Goal: Task Accomplishment & Management: Use online tool/utility

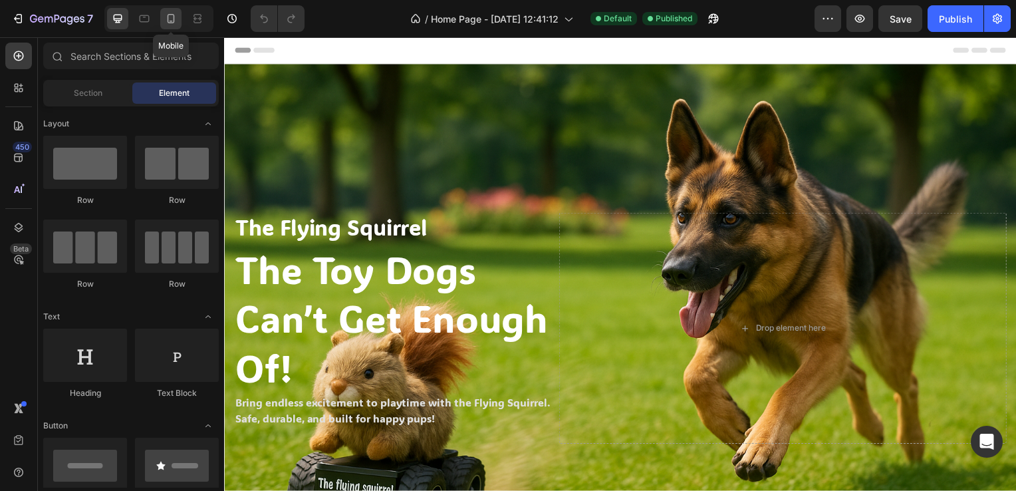
click at [161, 15] on div at bounding box center [170, 18] width 21 height 21
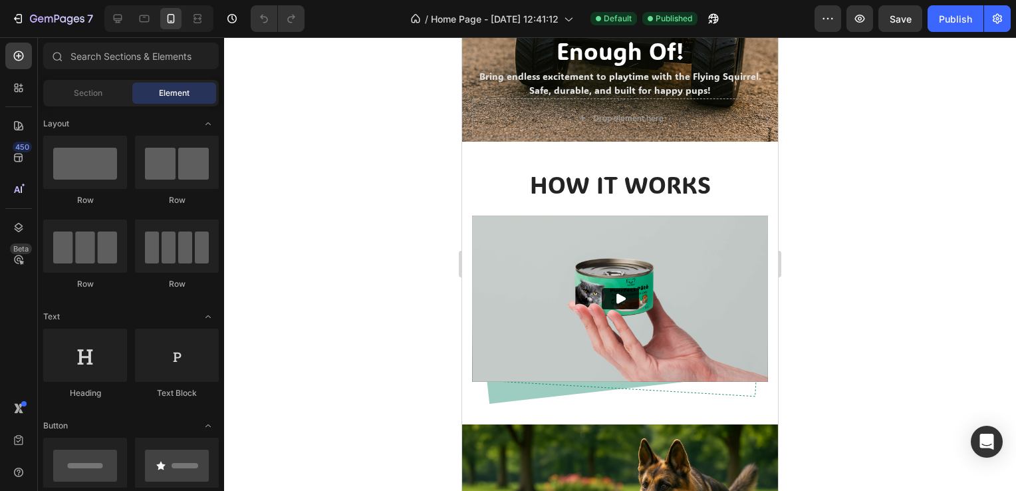
scroll to position [378, 0]
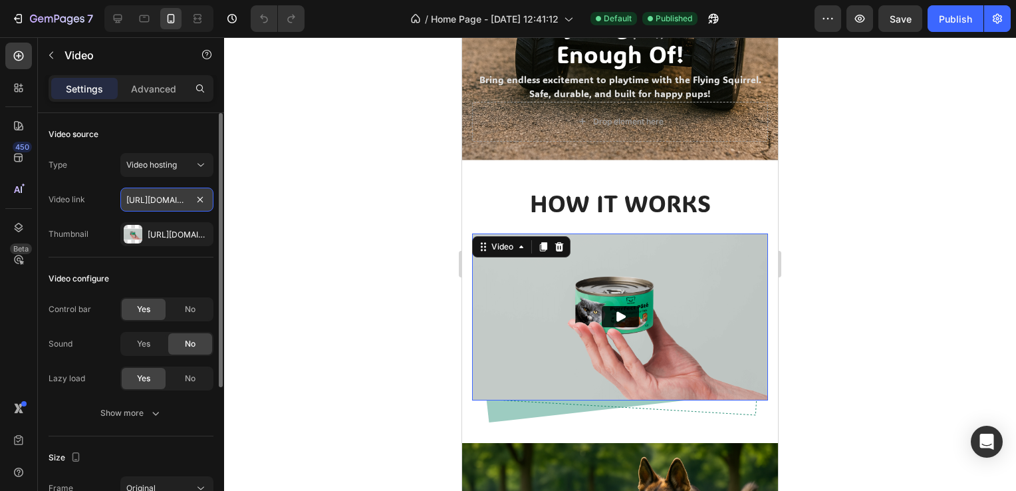
click at [180, 201] on input "[URL][DOMAIN_NAME]" at bounding box center [166, 200] width 93 height 24
click at [173, 162] on span "Video hosting" at bounding box center [151, 165] width 51 height 10
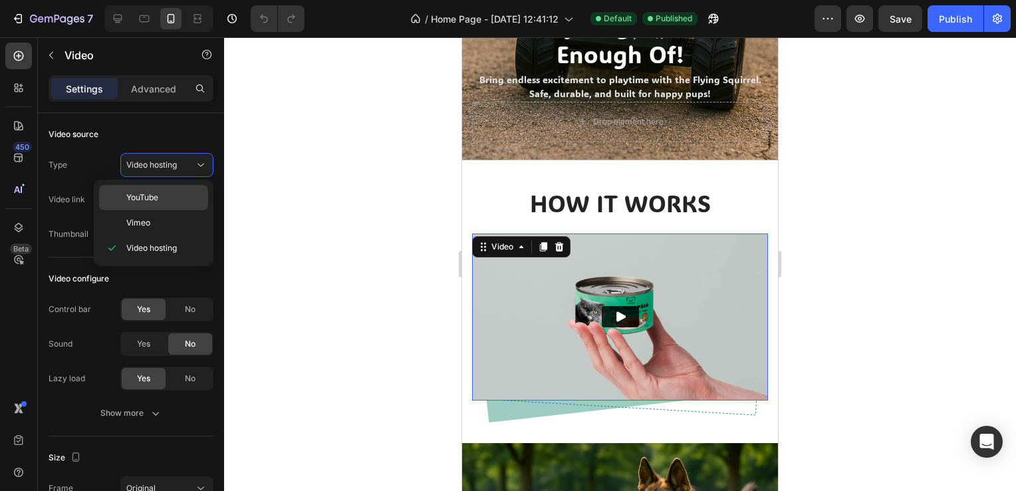
click at [164, 198] on p "YouTube" at bounding box center [164, 198] width 76 height 12
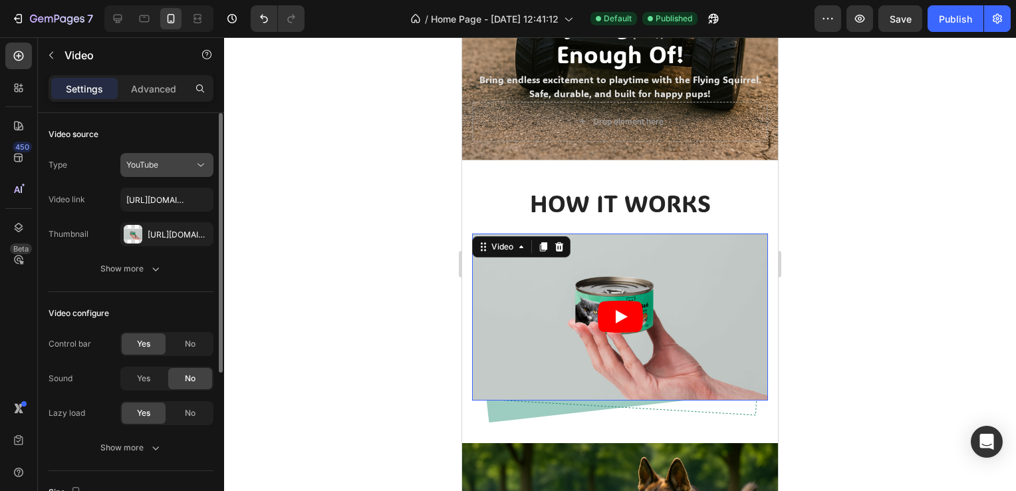
click at [175, 166] on div "YouTube" at bounding box center [160, 165] width 68 height 12
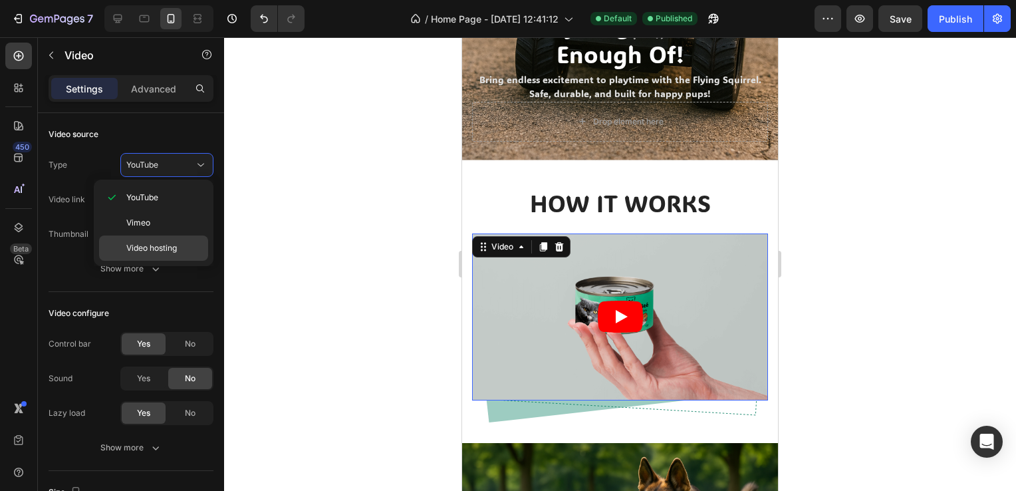
click at [176, 244] on span "Video hosting" at bounding box center [151, 248] width 51 height 12
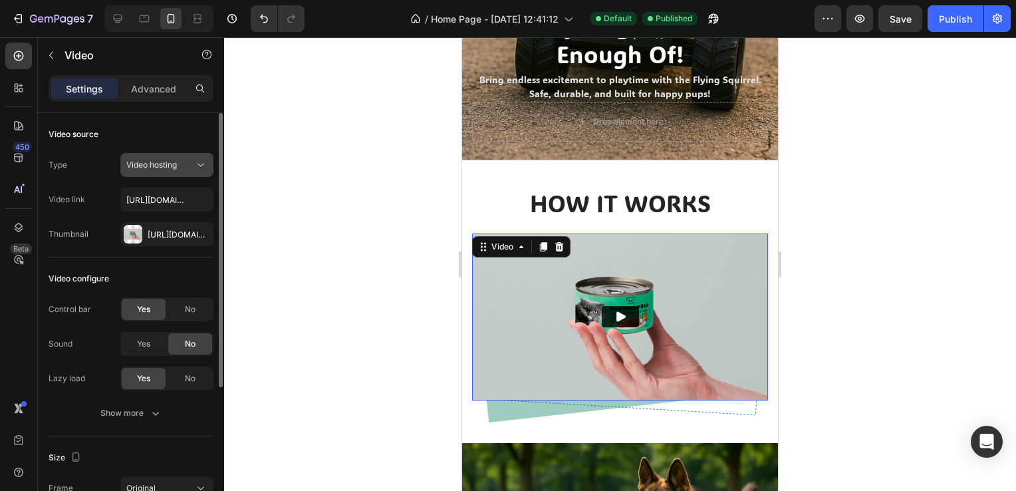
drag, startPoint x: 174, startPoint y: 167, endPoint x: 166, endPoint y: 157, distance: 13.2
click at [166, 157] on button "Video hosting" at bounding box center [166, 165] width 93 height 24
click at [170, 165] on span "Video hosting" at bounding box center [151, 165] width 51 height 10
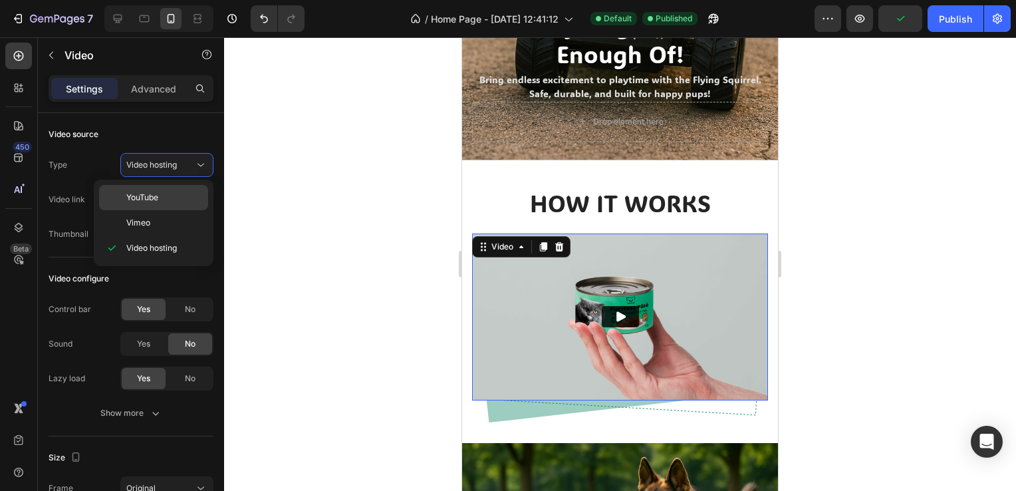
click at [168, 202] on p "YouTube" at bounding box center [164, 198] width 76 height 12
type input "[URL][DOMAIN_NAME]"
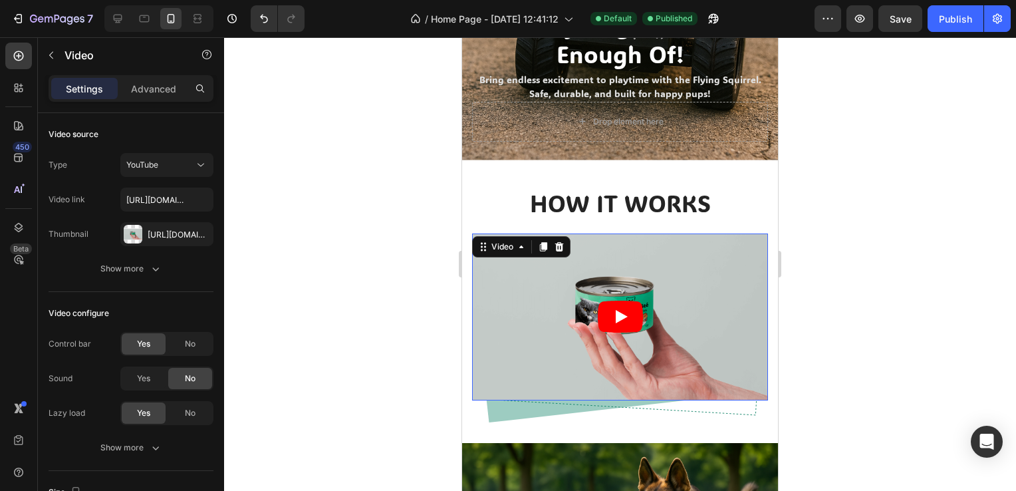
click at [626, 301] on icon "Play" at bounding box center [620, 317] width 45 height 32
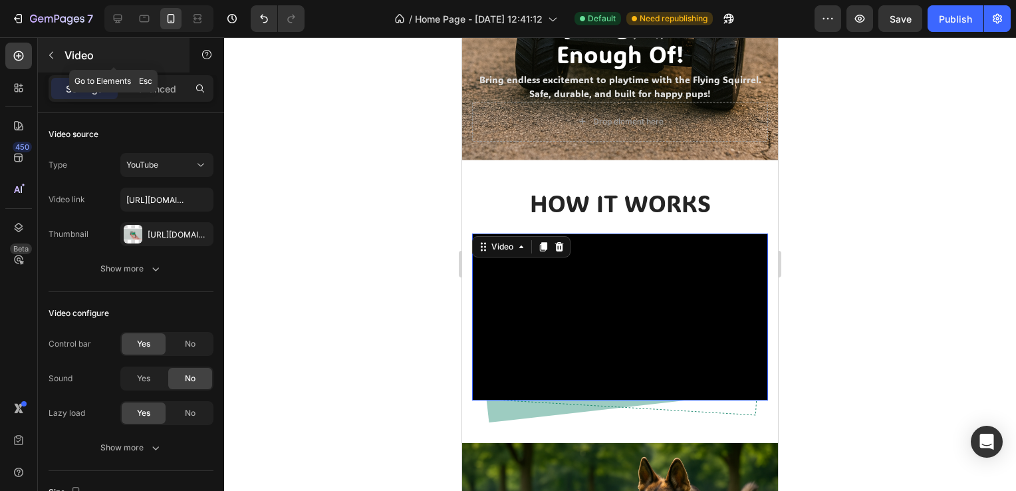
click at [41, 49] on button "button" at bounding box center [51, 55] width 21 height 21
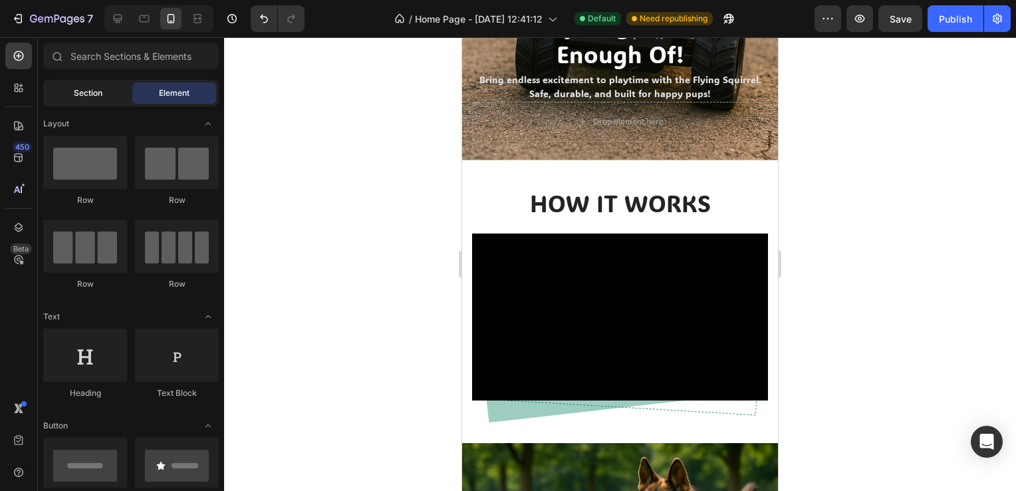
click at [98, 95] on span "Section" at bounding box center [88, 93] width 29 height 12
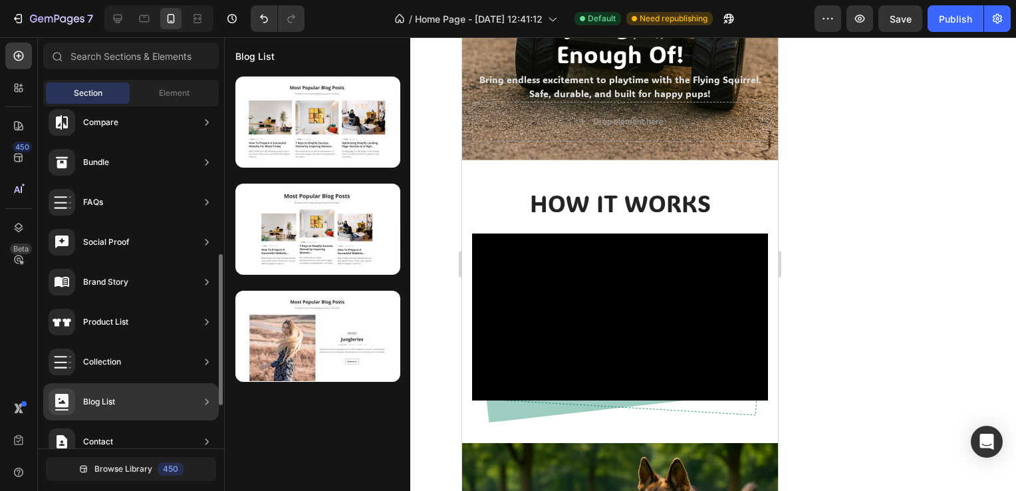
scroll to position [429, 0]
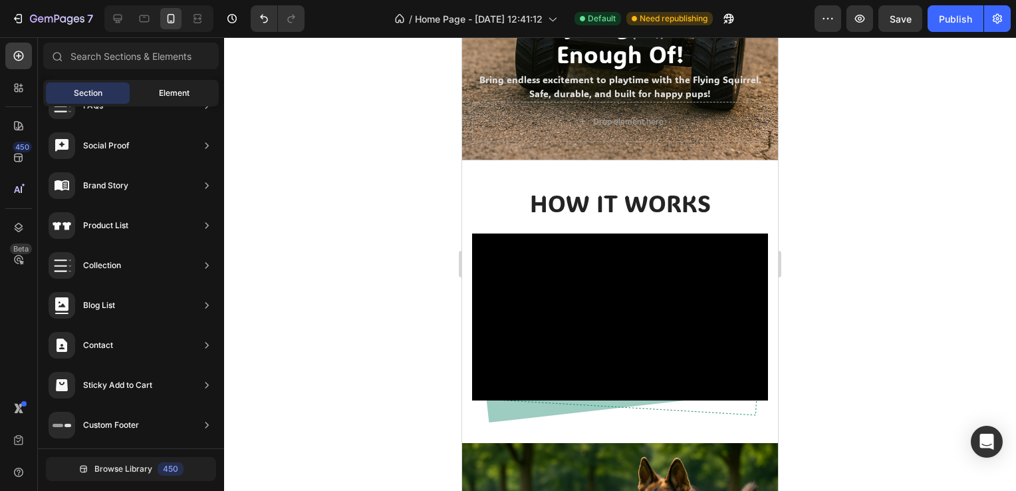
click at [152, 86] on div "Element" at bounding box center [174, 92] width 84 height 21
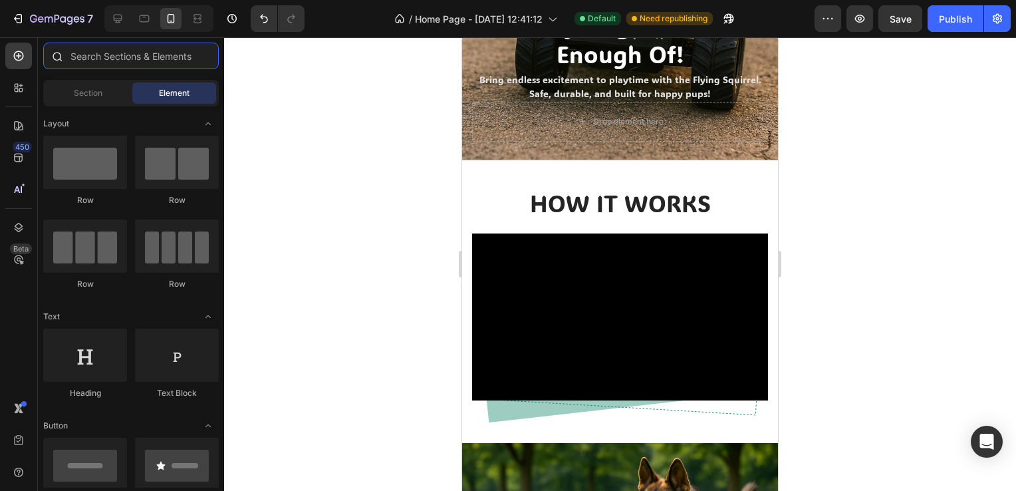
click at [114, 60] on input "text" at bounding box center [131, 56] width 176 height 27
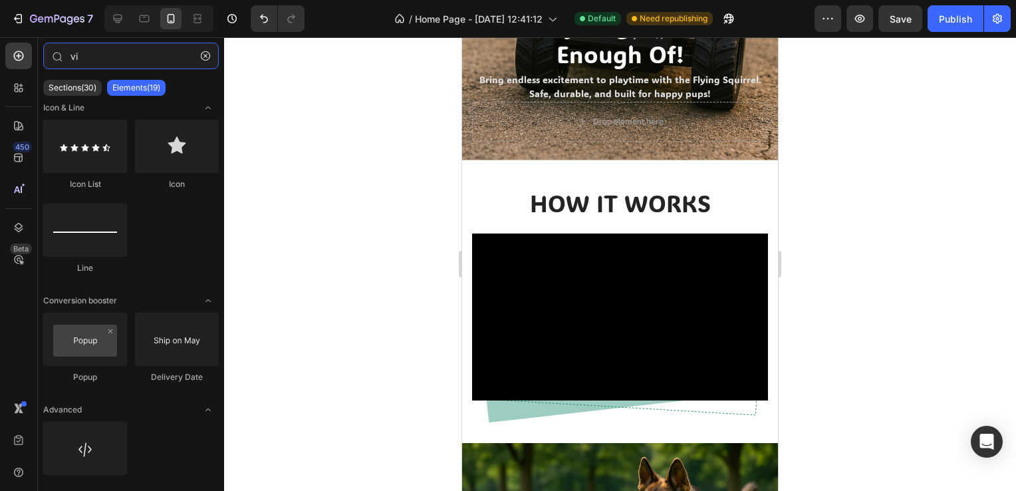
scroll to position [0, 0]
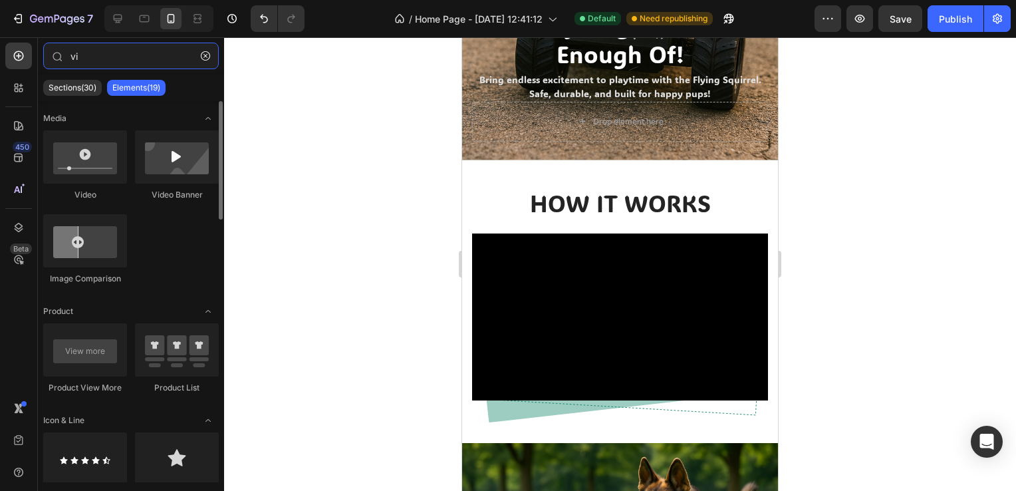
type input "vi"
click at [293, 249] on div at bounding box center [620, 263] width 792 height 453
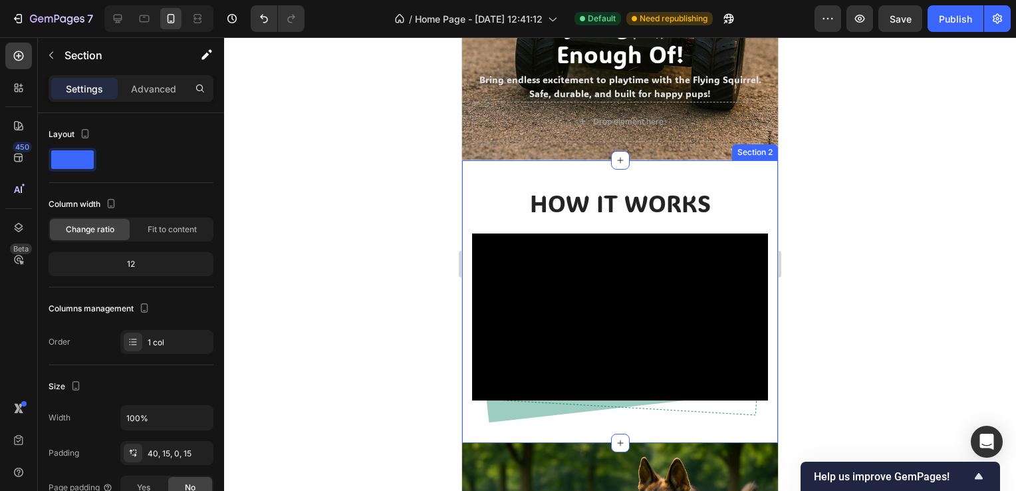
click at [465, 160] on div "HOW IT WORKS Heading Video Row Row Section 2" at bounding box center [620, 301] width 316 height 283
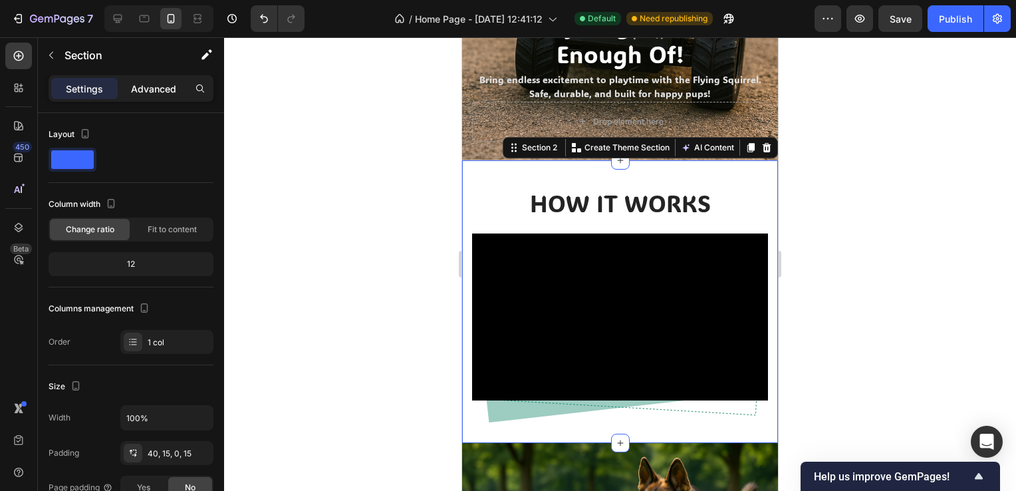
click at [128, 82] on div "Advanced" at bounding box center [153, 88] width 66 height 21
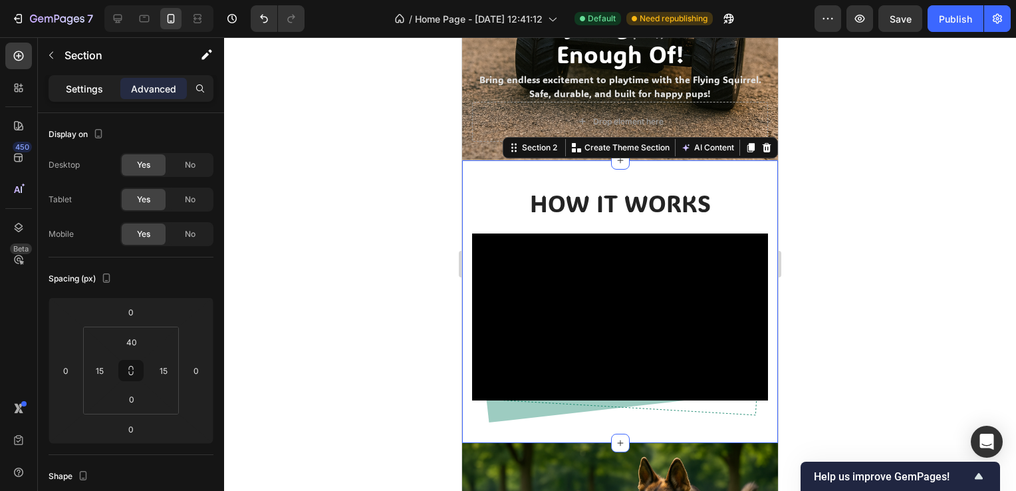
click at [112, 90] on div "Settings" at bounding box center [84, 88] width 66 height 21
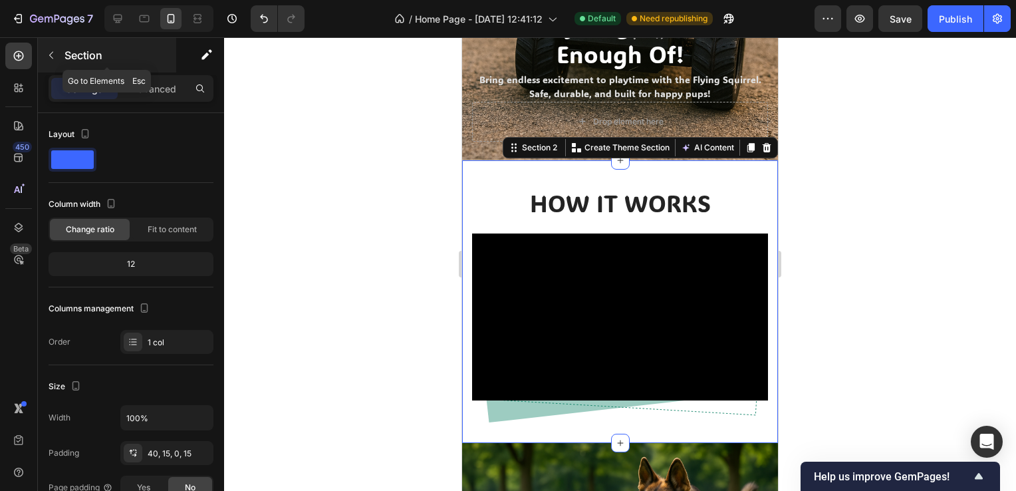
click at [41, 55] on button "button" at bounding box center [51, 55] width 21 height 21
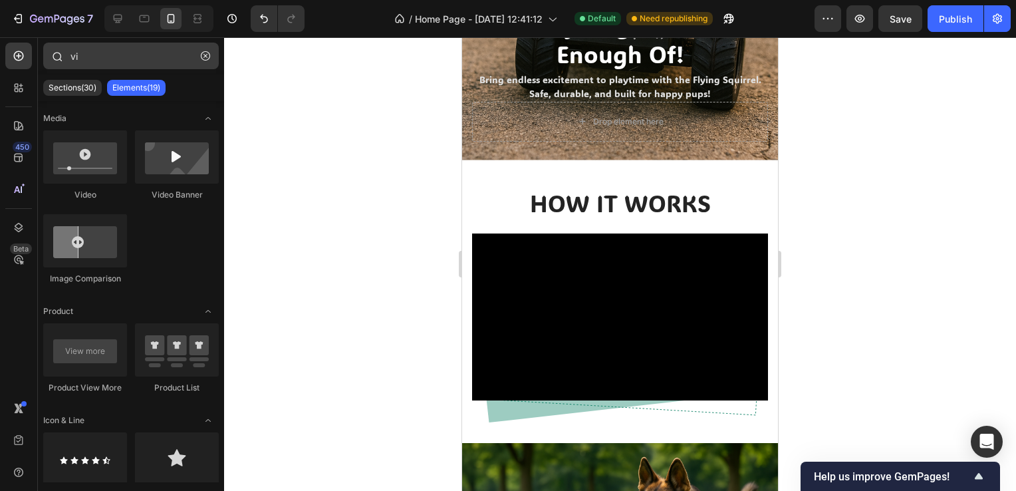
click at [207, 61] on button "button" at bounding box center [205, 55] width 21 height 21
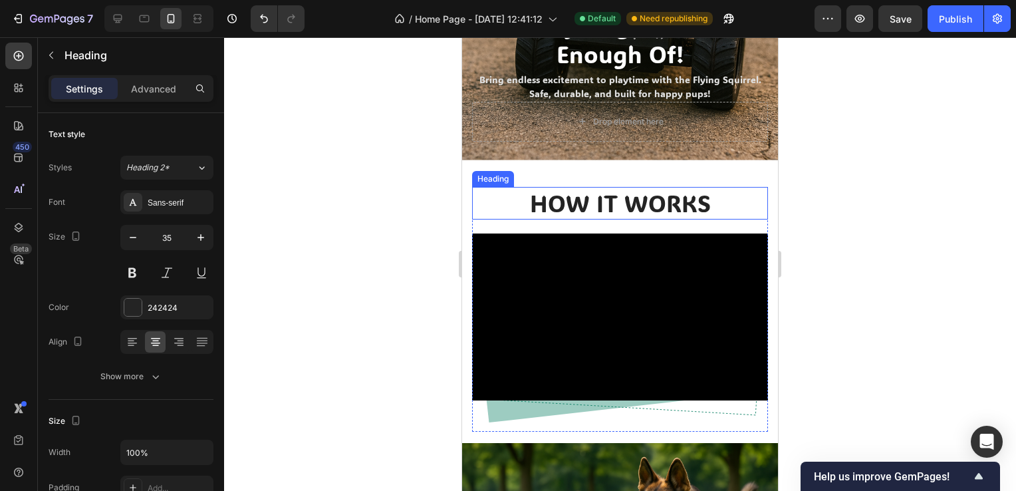
drag, startPoint x: 495, startPoint y: 186, endPoint x: 494, endPoint y: 196, distance: 10.7
click at [495, 187] on h2 "HOW IT WORKS" at bounding box center [620, 203] width 296 height 33
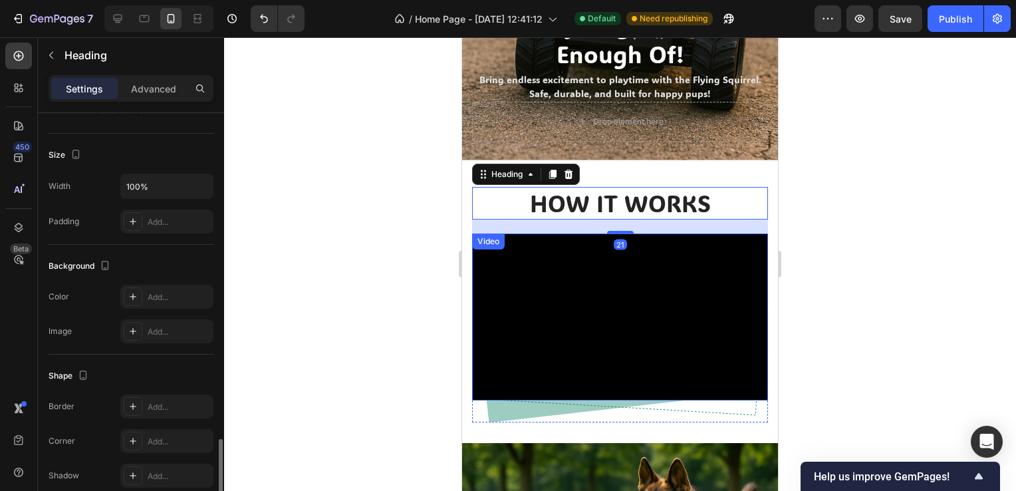
scroll to position [446, 0]
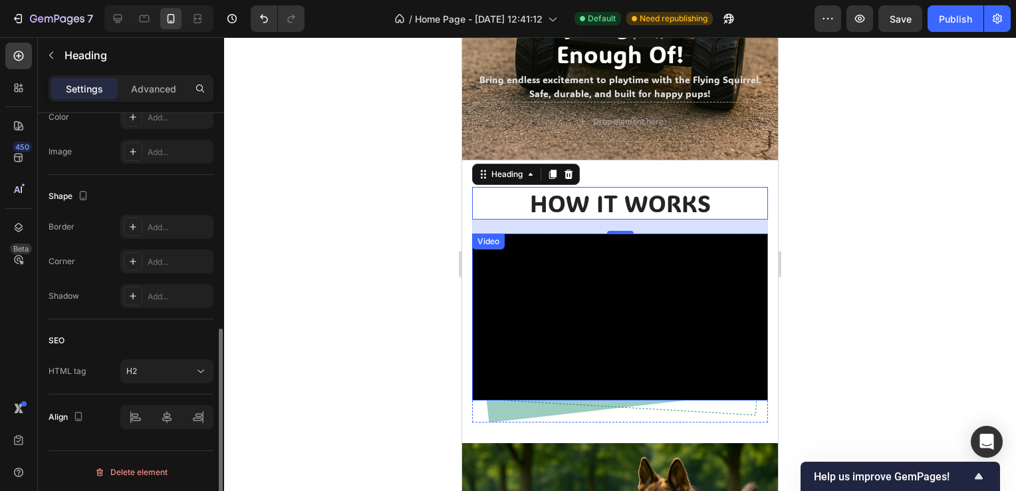
click at [422, 205] on div at bounding box center [620, 263] width 792 height 453
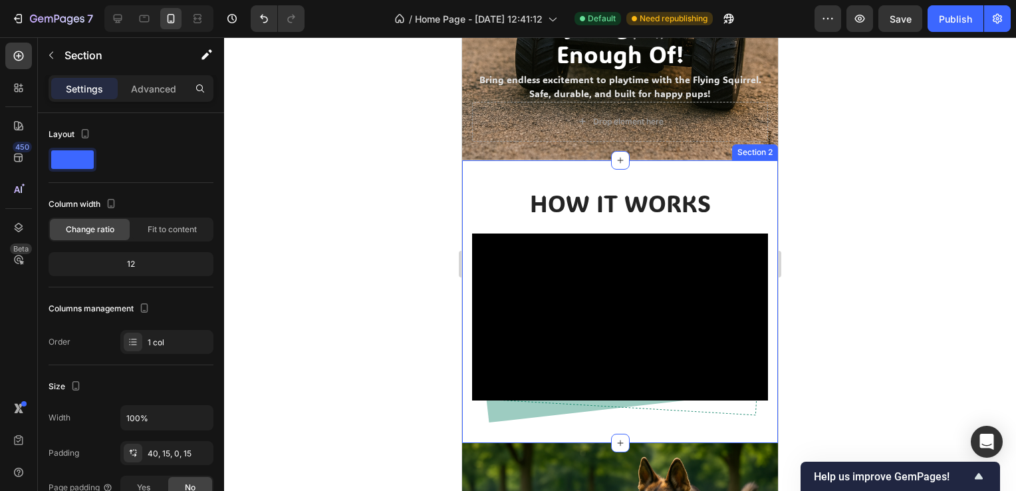
click at [468, 172] on div "HOW IT WORKS Heading Video Row Row Section 2" at bounding box center [620, 301] width 316 height 283
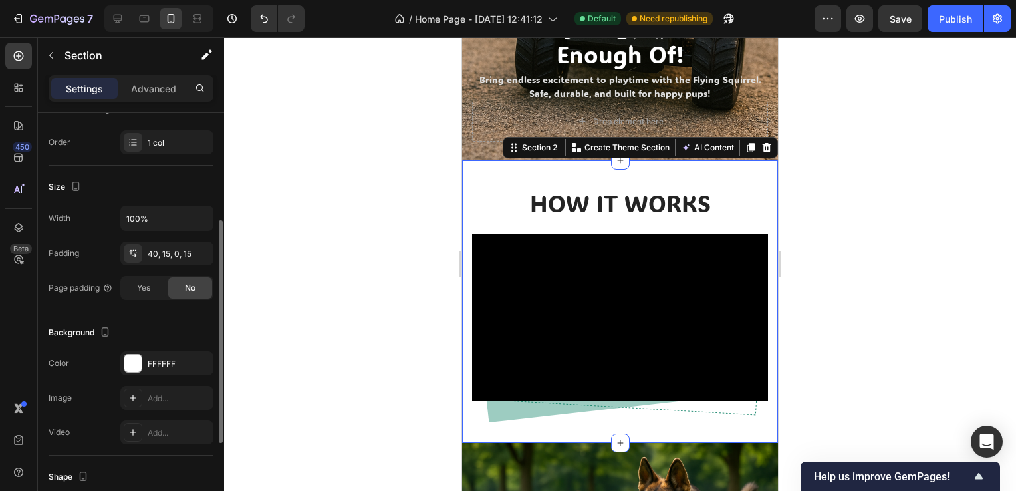
scroll to position [0, 0]
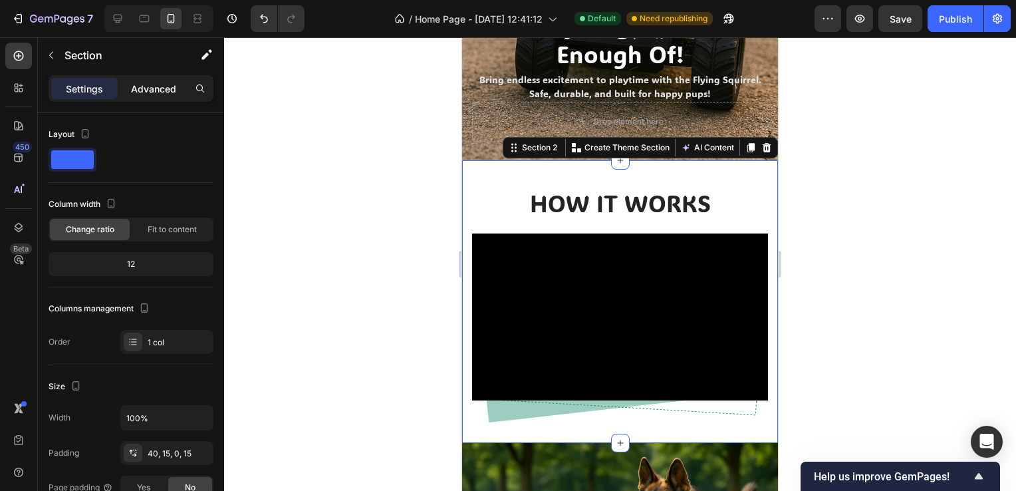
click at [155, 88] on p "Advanced" at bounding box center [153, 89] width 45 height 14
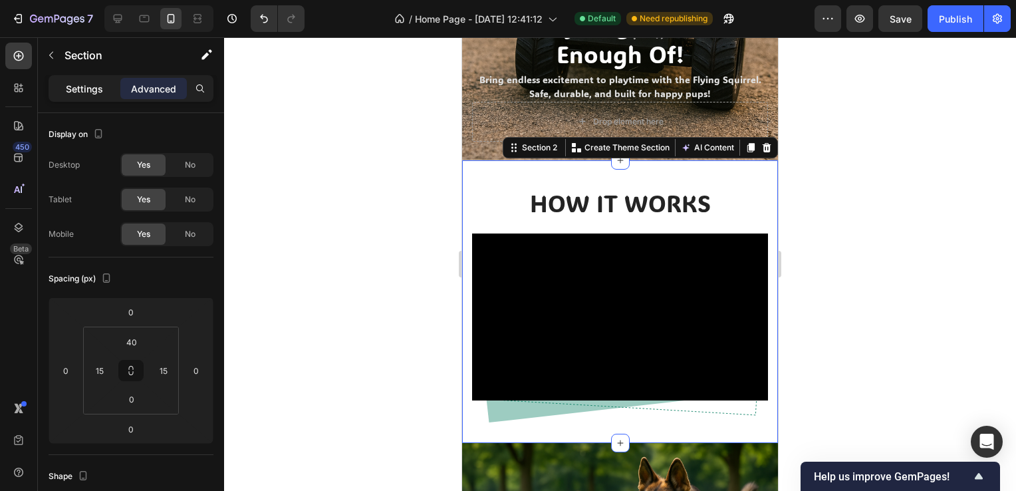
click at [84, 86] on p "Settings" at bounding box center [84, 89] width 37 height 14
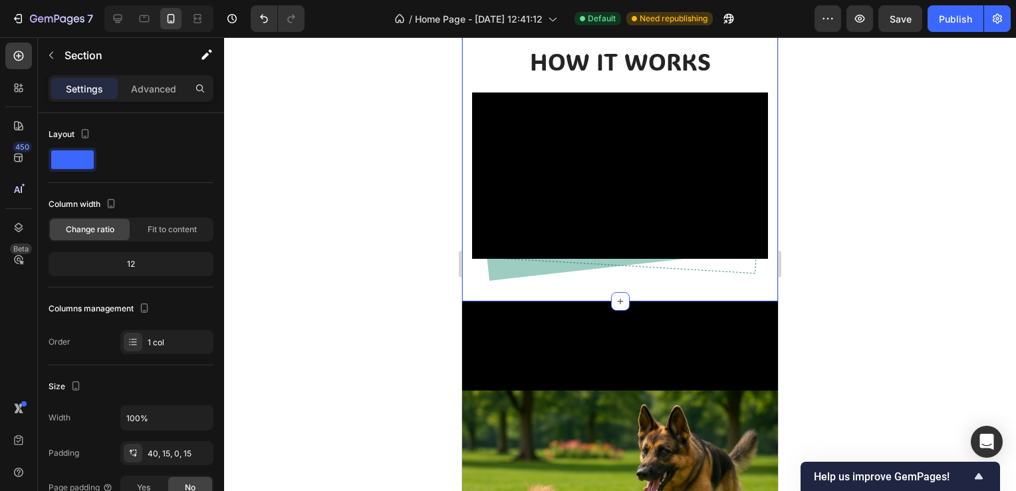
click at [319, 245] on div at bounding box center [620, 263] width 792 height 453
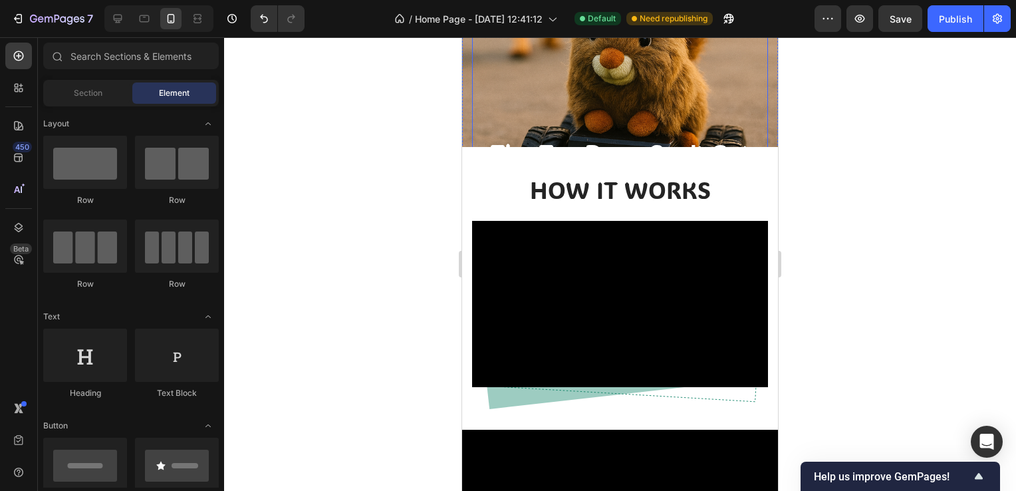
scroll to position [112, 0]
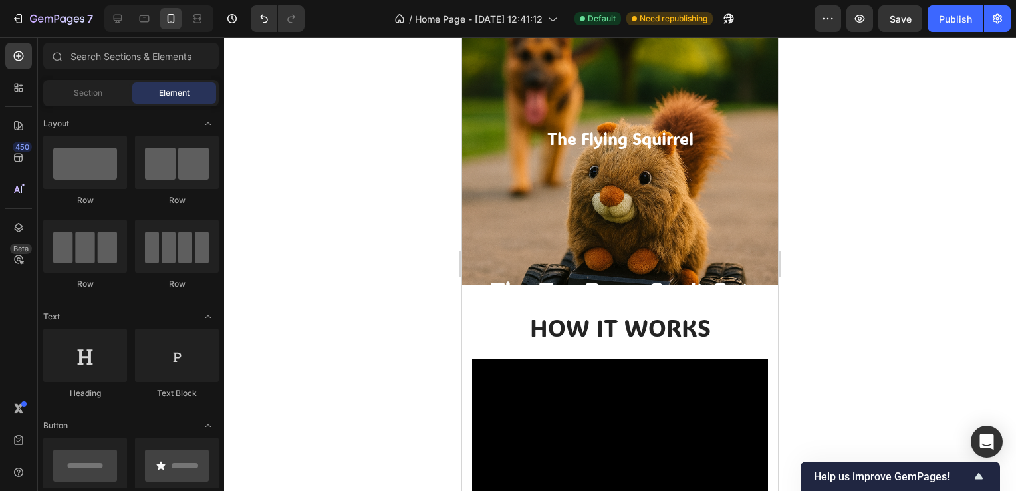
click at [898, 305] on div at bounding box center [620, 263] width 792 height 453
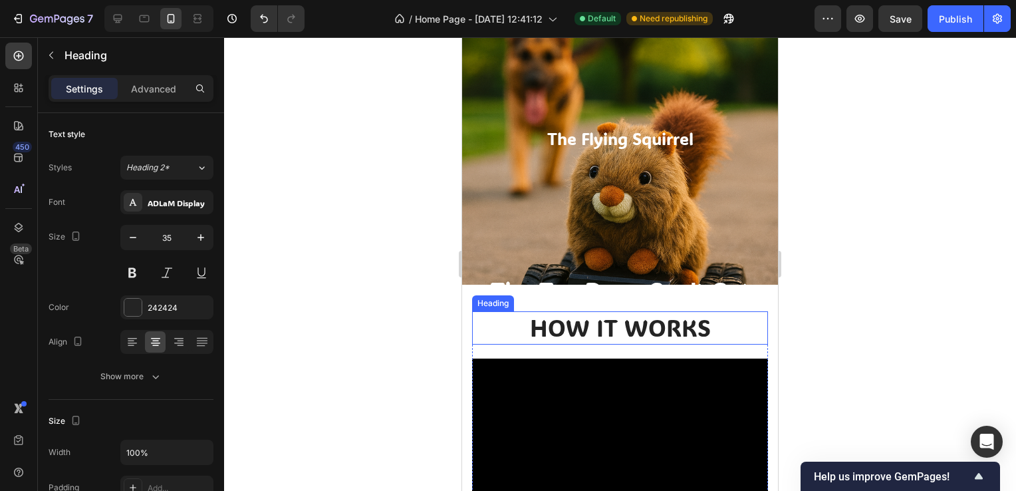
click at [743, 313] on h2 "HOW IT WORKS" at bounding box center [620, 327] width 296 height 33
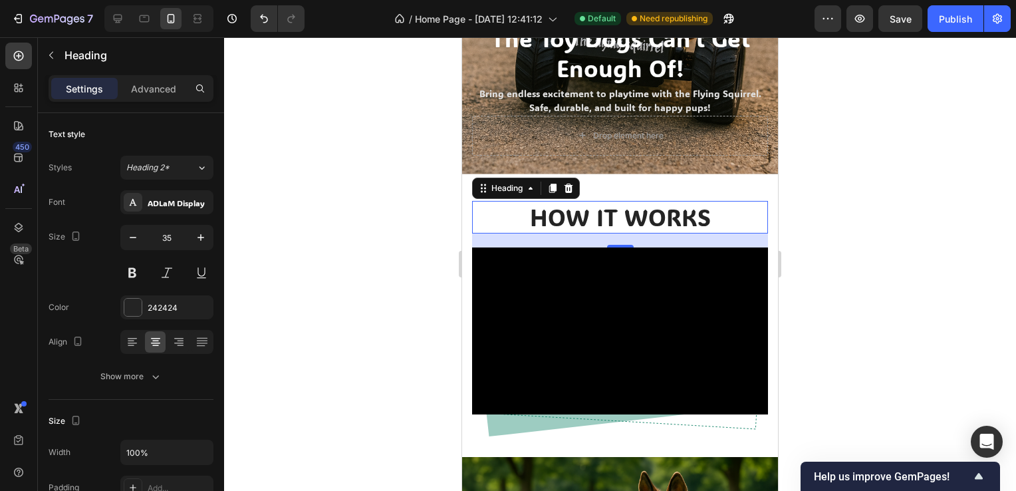
scroll to position [378, 0]
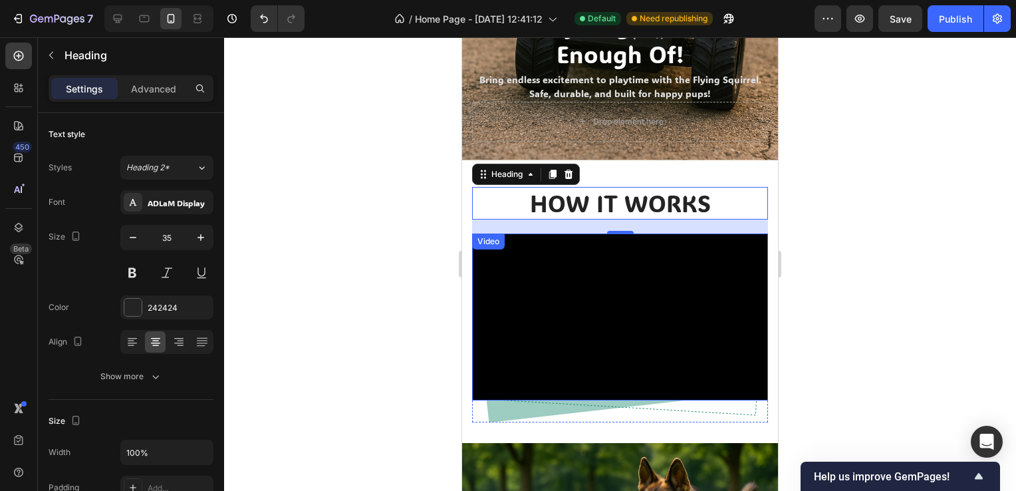
click at [487, 235] on div "Video" at bounding box center [488, 241] width 27 height 12
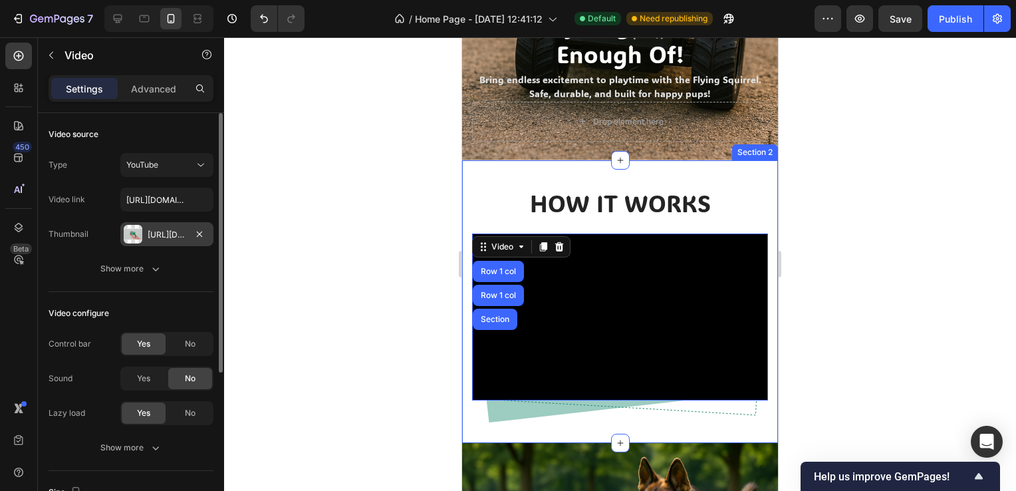
click at [171, 233] on div "[URL][DOMAIN_NAME]" at bounding box center [167, 235] width 39 height 12
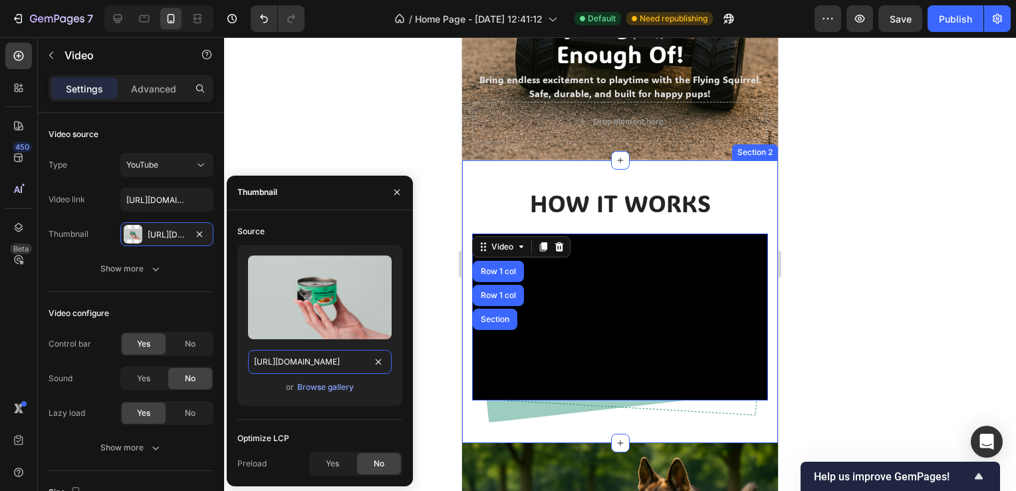
click at [363, 358] on input "[URL][DOMAIN_NAME]" at bounding box center [320, 362] width 144 height 24
paste input "[DOMAIN_NAME][URL]"
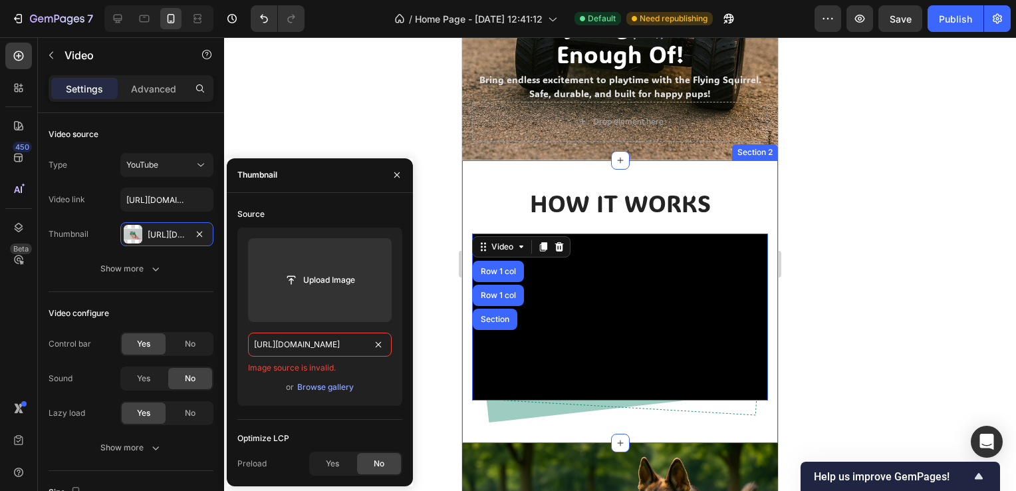
type input "[URL][DOMAIN_NAME]"
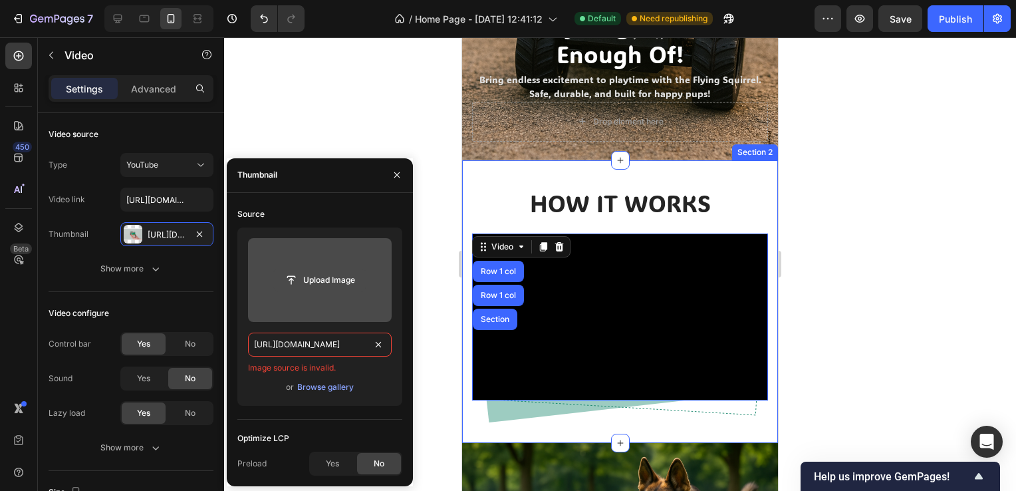
scroll to position [0, 0]
click at [323, 276] on input "file" at bounding box center [320, 280] width 92 height 23
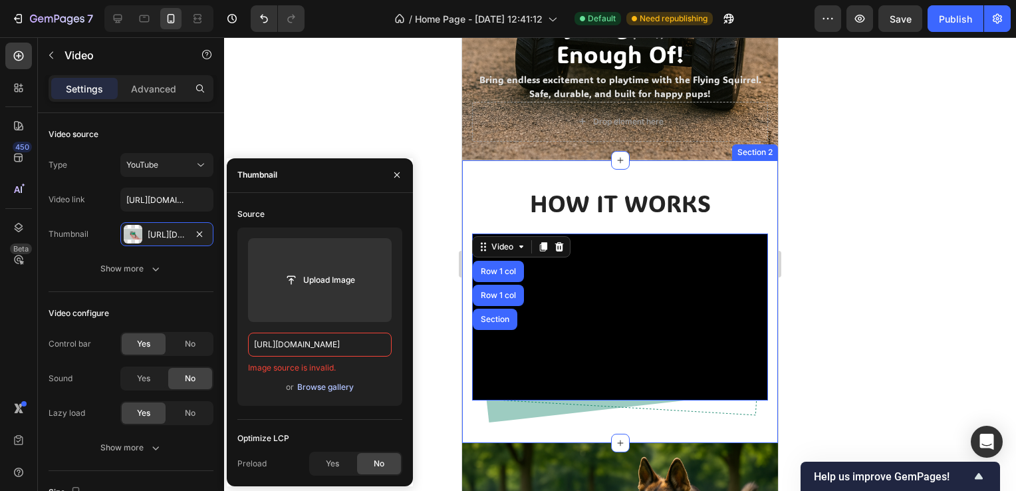
click at [332, 384] on div "Browse gallery" at bounding box center [325, 387] width 57 height 12
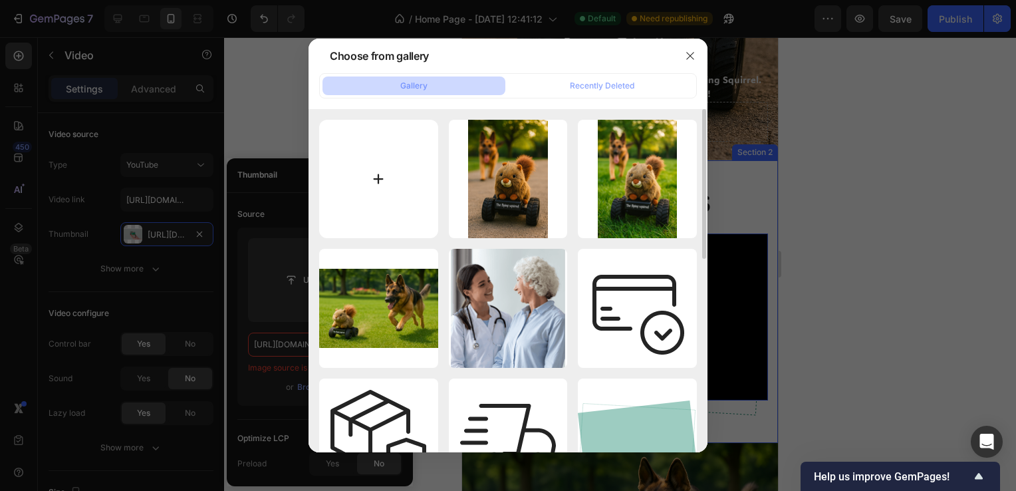
click at [392, 202] on input "file" at bounding box center [378, 179] width 119 height 119
click at [361, 193] on input "file" at bounding box center [378, 179] width 119 height 119
click at [384, 158] on input "file" at bounding box center [378, 179] width 119 height 119
click at [333, 188] on input "file" at bounding box center [378, 179] width 119 height 119
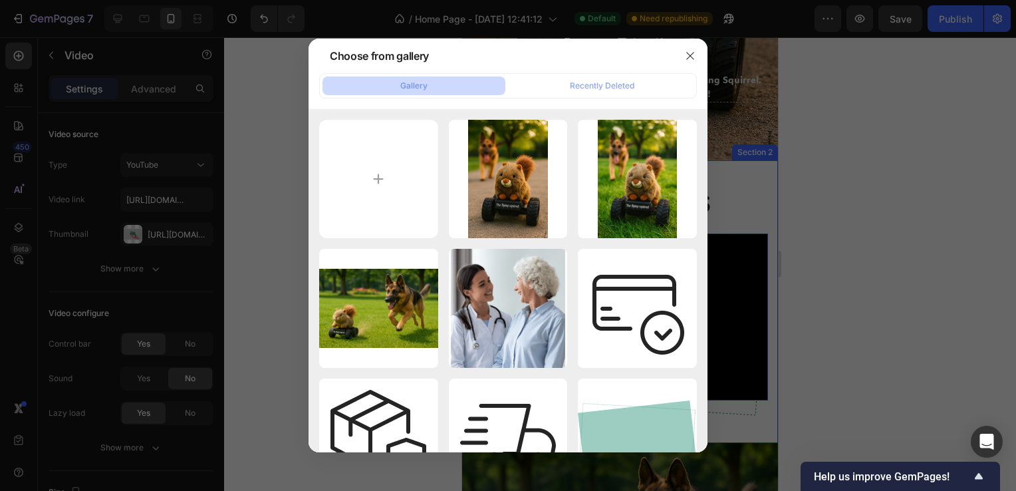
click at [269, 142] on div at bounding box center [508, 245] width 1016 height 491
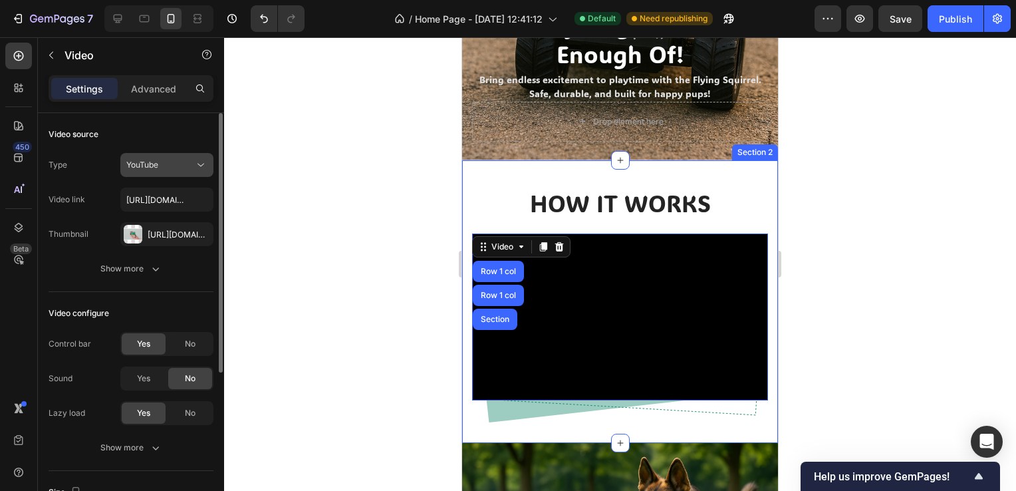
click at [195, 156] on button "YouTube" at bounding box center [166, 165] width 93 height 24
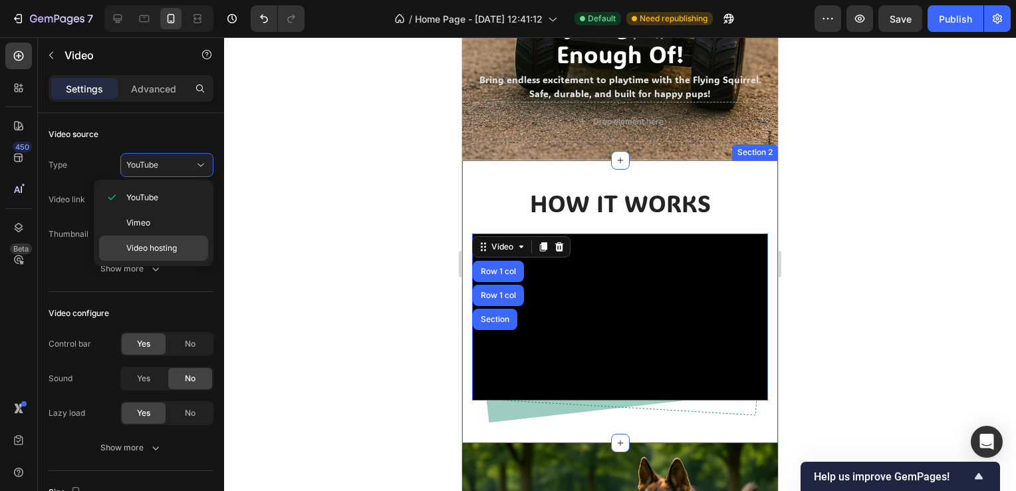
click at [165, 249] on span "Video hosting" at bounding box center [151, 248] width 51 height 12
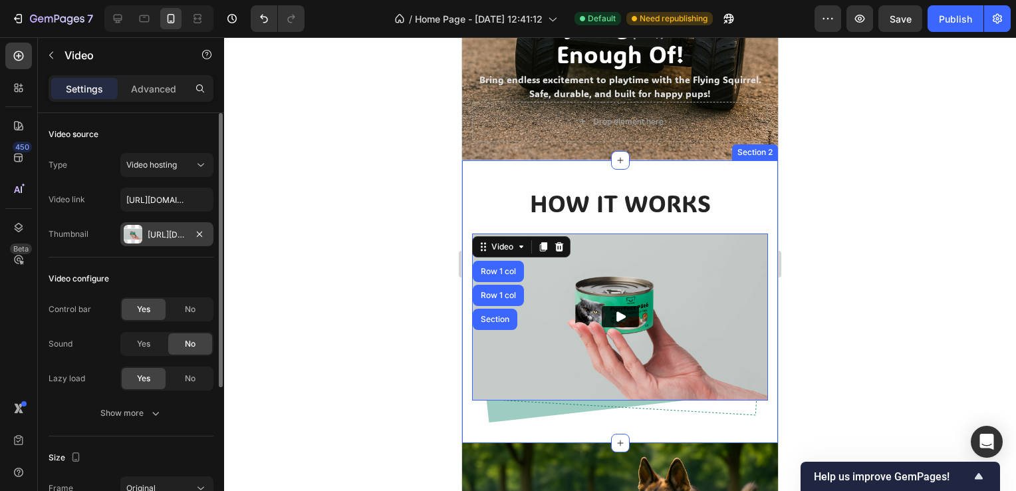
click at [174, 238] on div "[URL][DOMAIN_NAME]" at bounding box center [167, 235] width 39 height 12
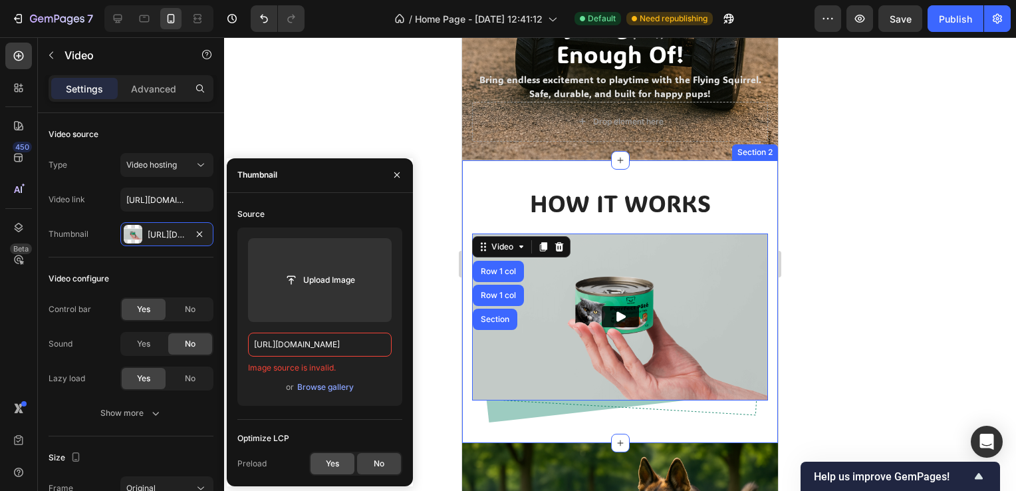
click at [340, 464] on div "Yes" at bounding box center [333, 463] width 44 height 21
click at [381, 467] on span "No" at bounding box center [379, 463] width 11 height 12
click at [332, 394] on div "or Browse gallery" at bounding box center [320, 387] width 144 height 16
click at [332, 388] on div "Browse gallery" at bounding box center [325, 387] width 57 height 12
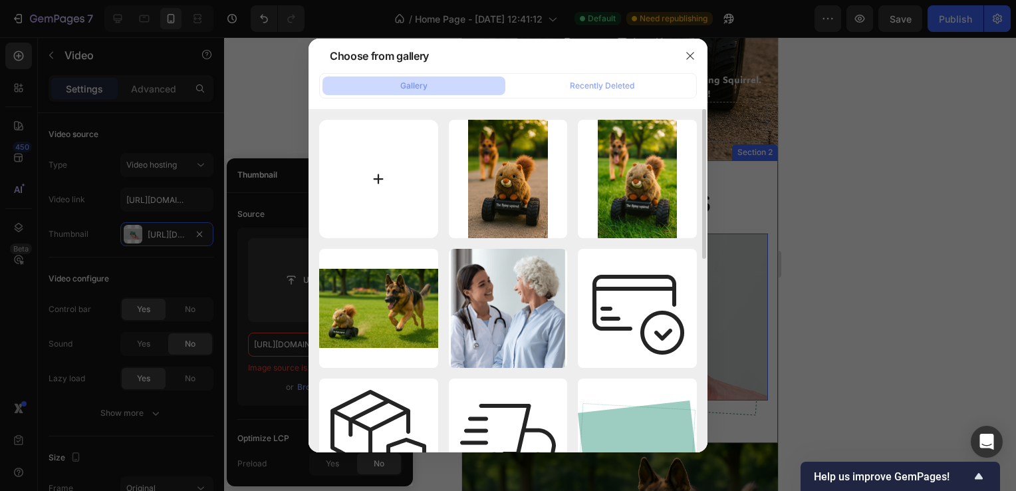
click at [386, 217] on input "file" at bounding box center [378, 179] width 119 height 119
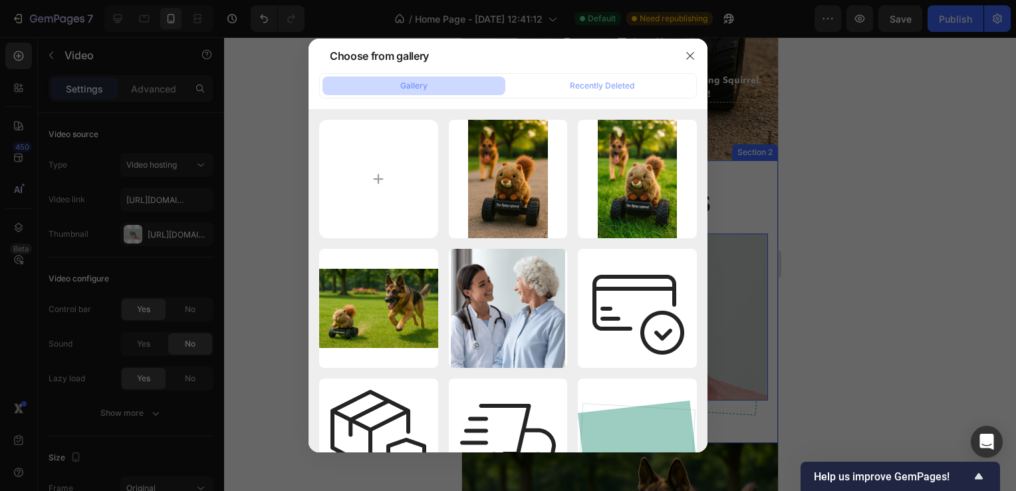
click at [214, 188] on div at bounding box center [508, 245] width 1016 height 491
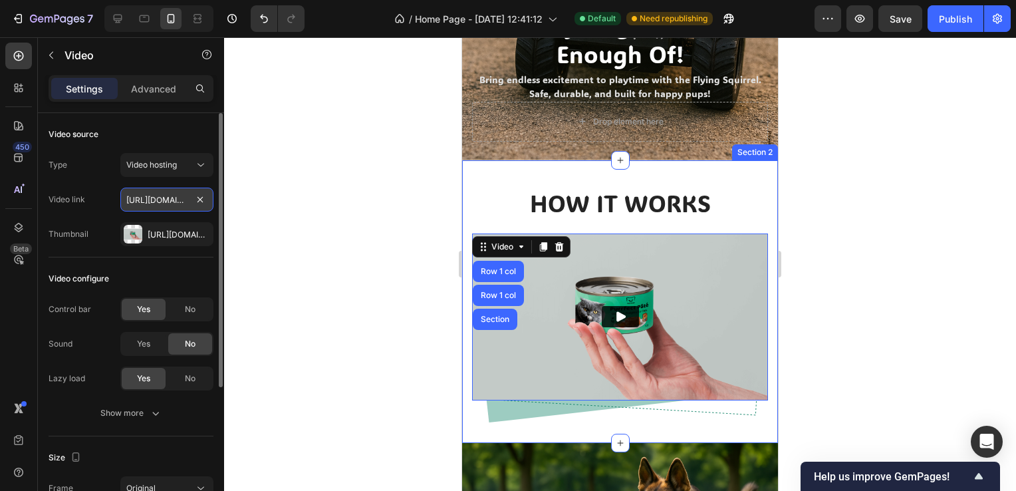
click at [178, 197] on input "[URL][DOMAIN_NAME]" at bounding box center [166, 200] width 93 height 24
click at [186, 166] on div "Video hosting" at bounding box center [160, 165] width 68 height 12
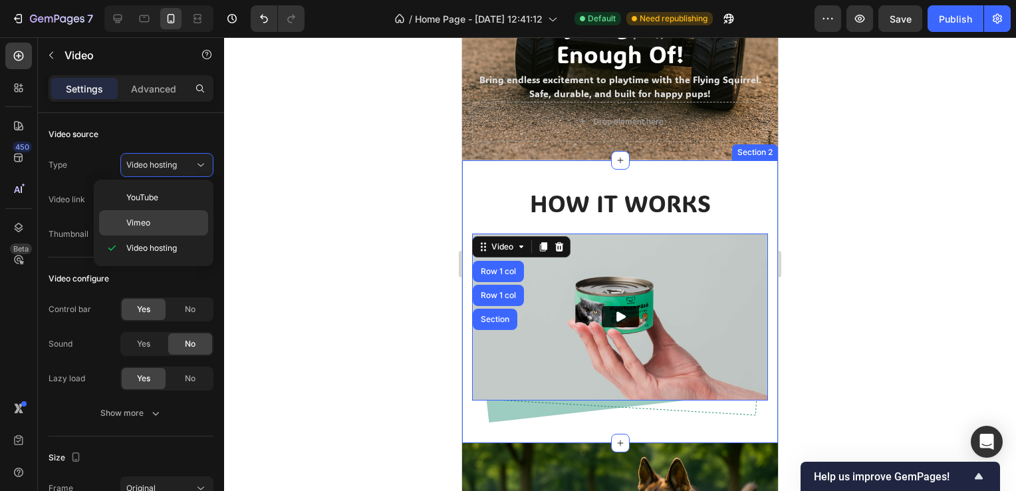
click at [173, 217] on p "Vimeo" at bounding box center [164, 223] width 76 height 12
type input "[URL][DOMAIN_NAME]"
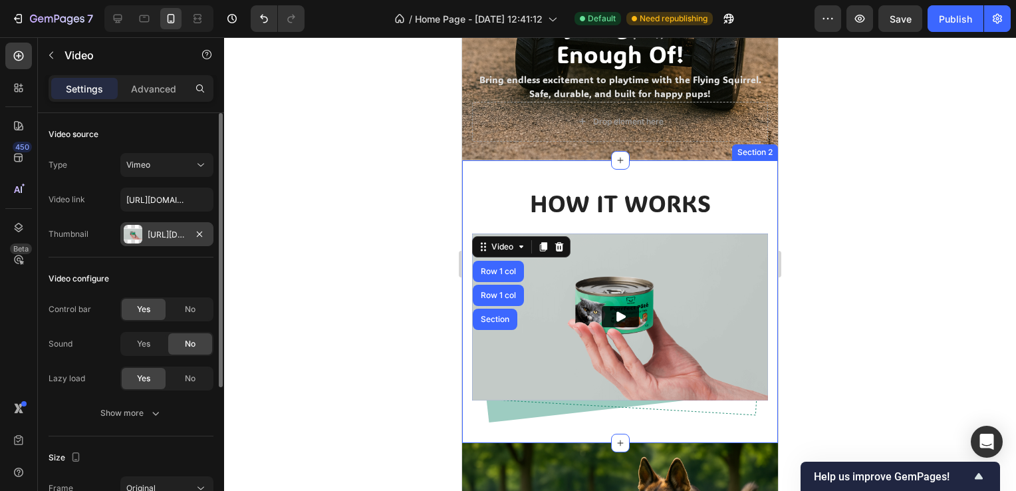
click at [178, 231] on div "[URL][DOMAIN_NAME]" at bounding box center [167, 235] width 39 height 12
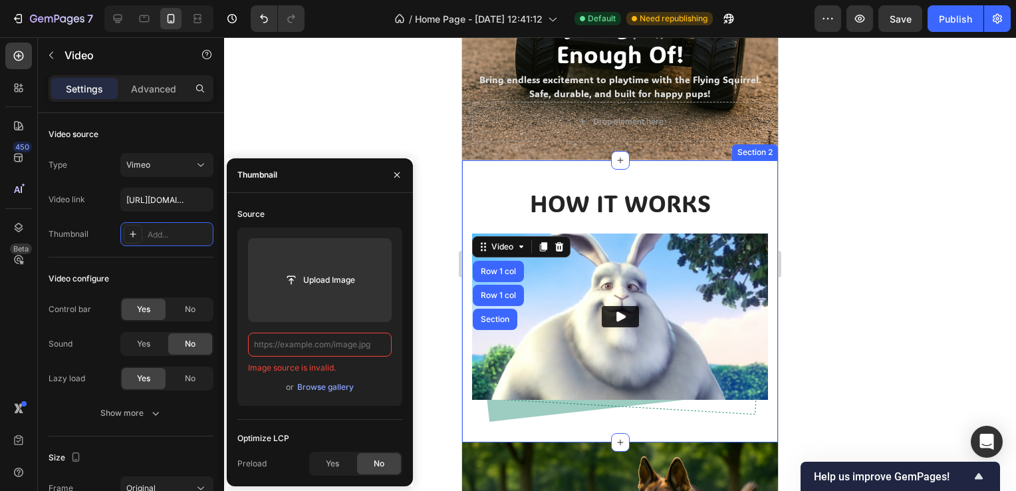
click at [382, 123] on div at bounding box center [620, 263] width 792 height 453
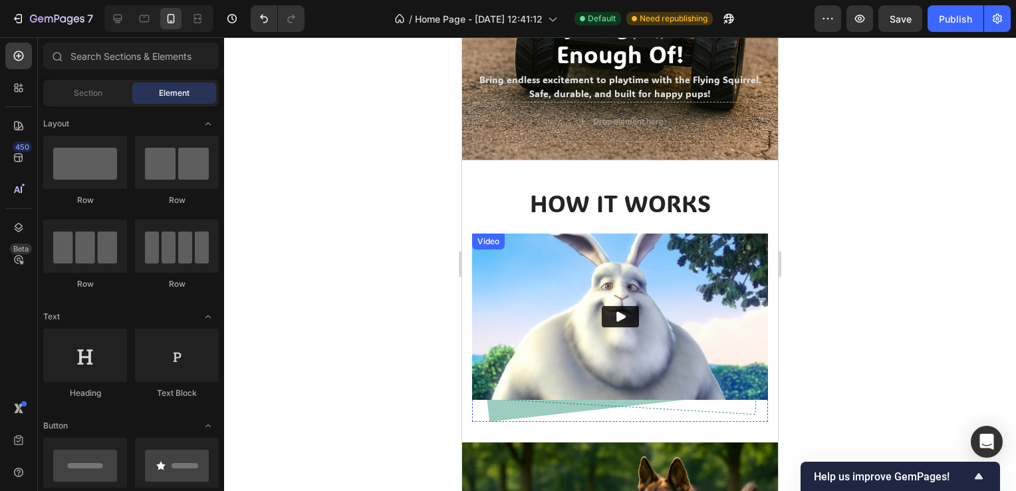
click at [515, 233] on div "Video" at bounding box center [620, 316] width 296 height 166
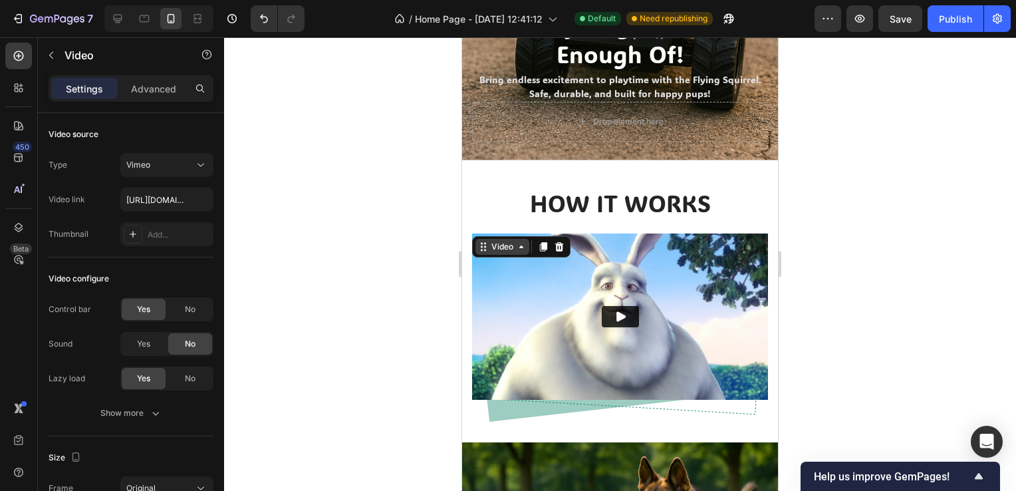
click at [501, 241] on div "Video" at bounding box center [502, 247] width 27 height 12
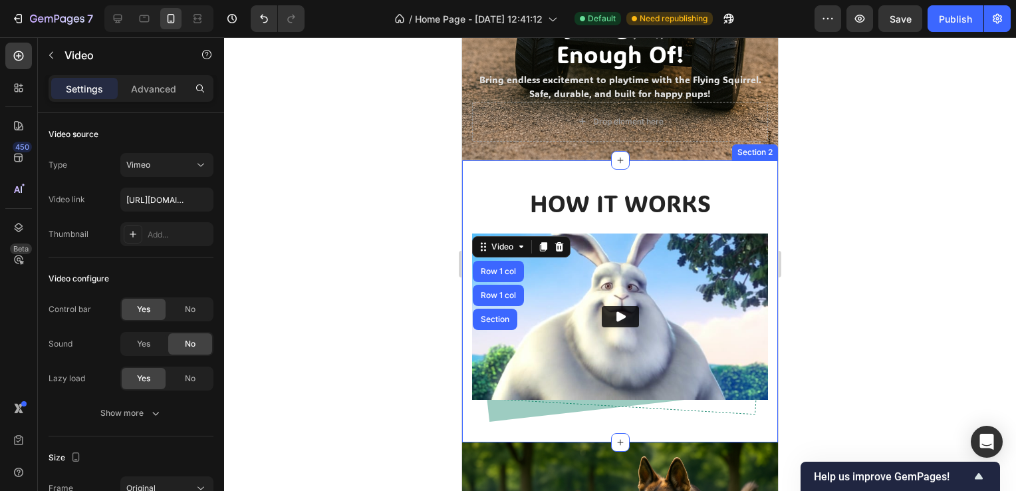
drag, startPoint x: 418, startPoint y: 243, endPoint x: 426, endPoint y: 238, distance: 9.6
click at [418, 243] on div at bounding box center [620, 263] width 792 height 453
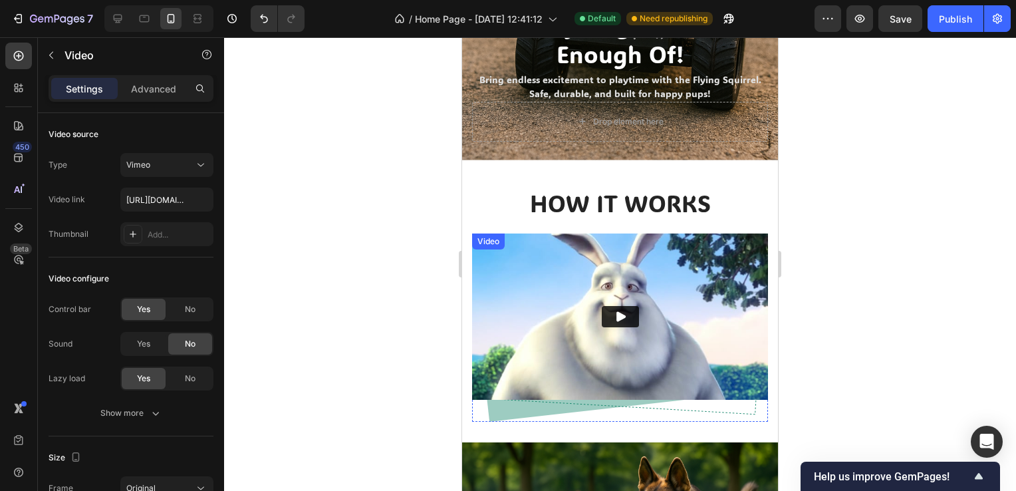
click at [505, 233] on div "Video" at bounding box center [620, 316] width 296 height 166
click at [540, 306] on img at bounding box center [620, 316] width 296 height 166
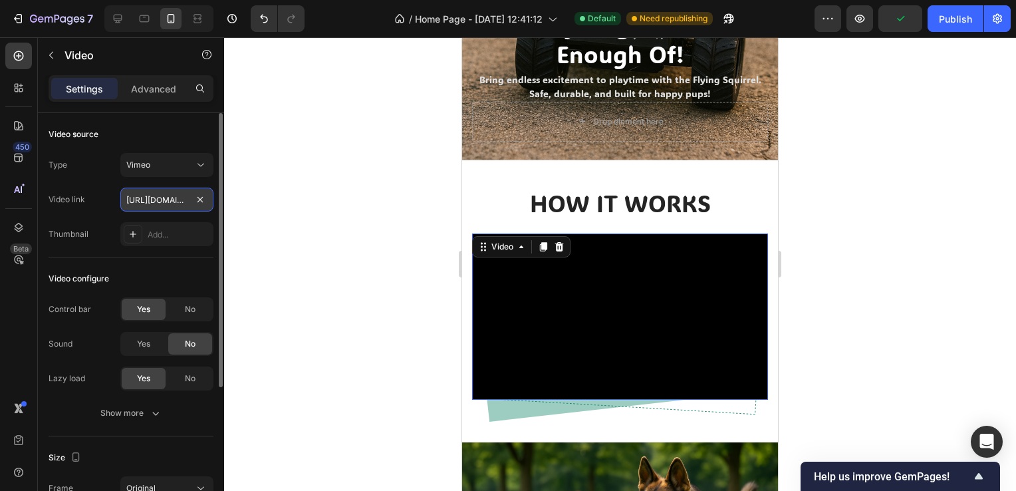
click at [140, 199] on input "[URL][DOMAIN_NAME]" at bounding box center [166, 200] width 93 height 24
click at [164, 151] on div "Video source Type Vimeo Video link [URL][DOMAIN_NAME] Thumbnail Add..." at bounding box center [131, 185] width 165 height 144
click at [167, 164] on div "Vimeo" at bounding box center [160, 165] width 68 height 12
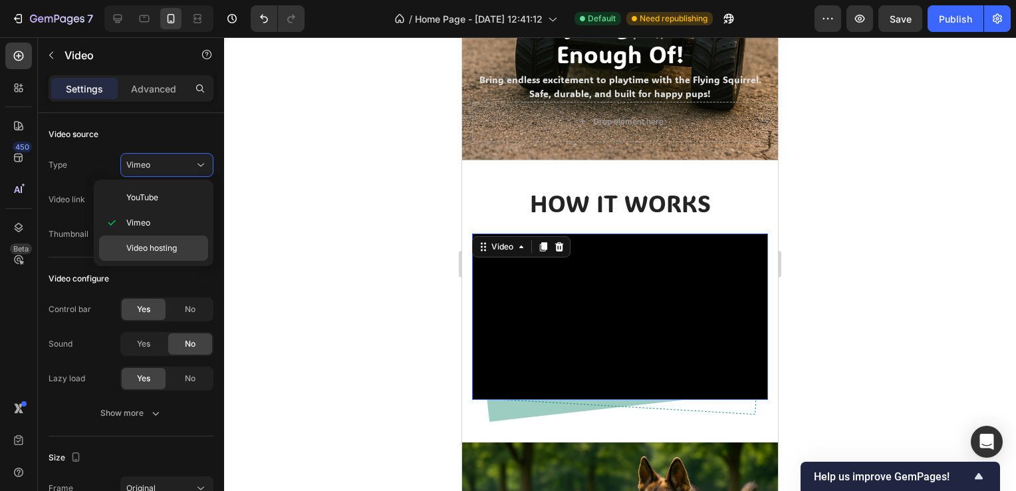
click at [131, 249] on span "Video hosting" at bounding box center [151, 248] width 51 height 12
type input "[URL][DOMAIN_NAME]"
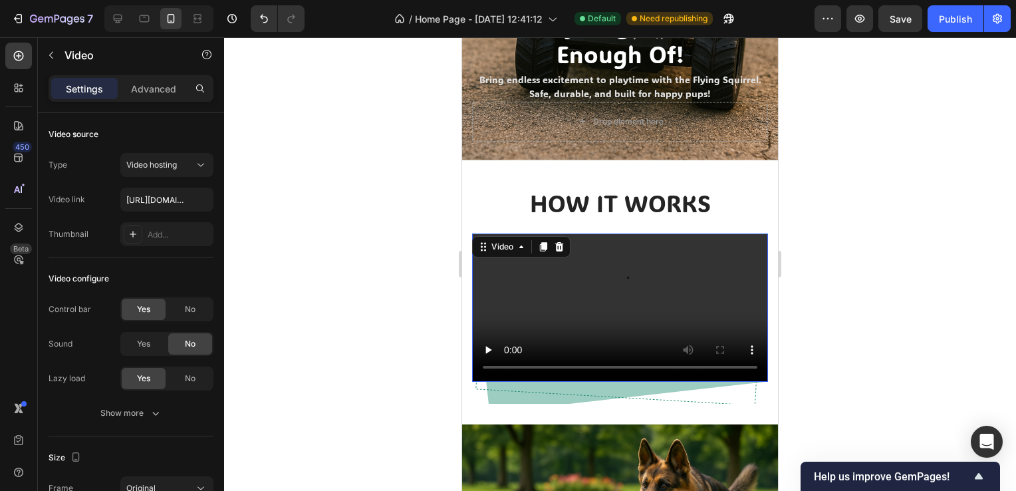
click at [275, 208] on div at bounding box center [620, 263] width 792 height 453
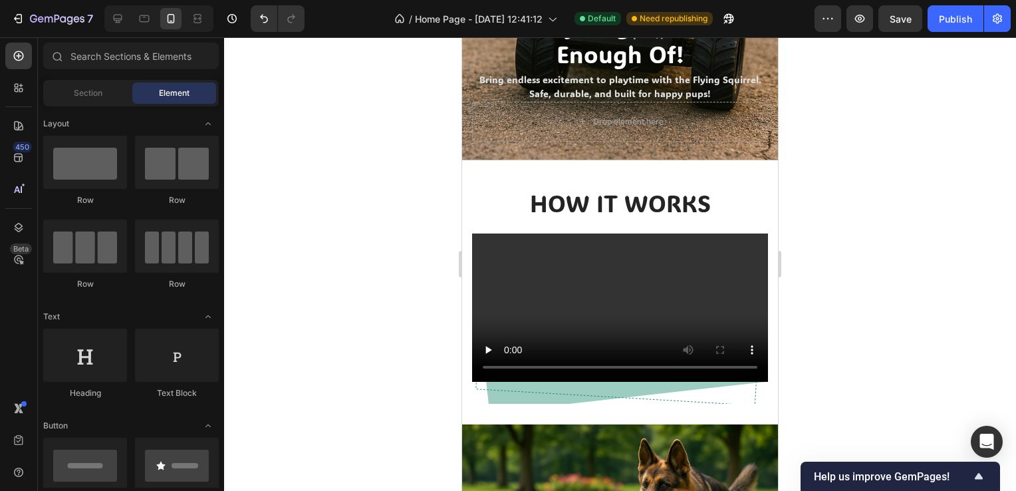
click at [255, 160] on div at bounding box center [620, 263] width 792 height 453
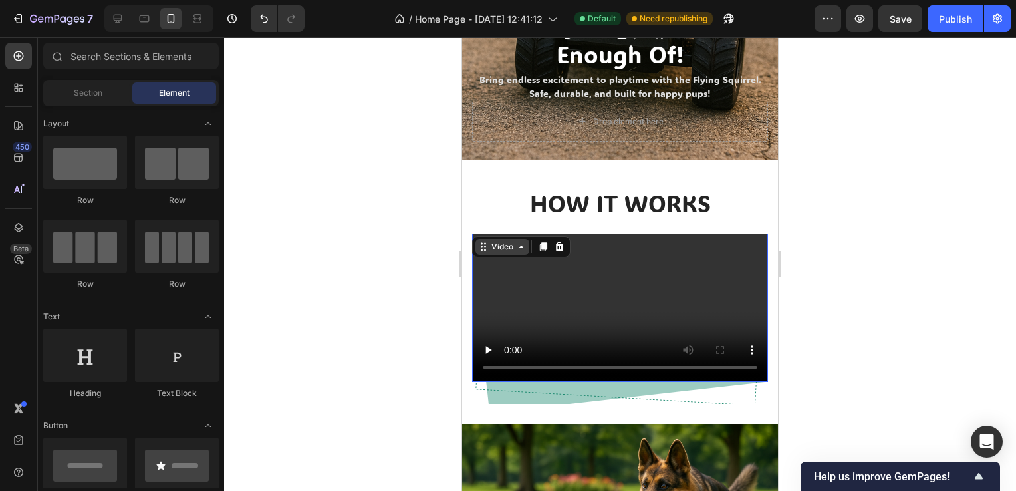
click at [489, 241] on div "Video" at bounding box center [502, 247] width 27 height 12
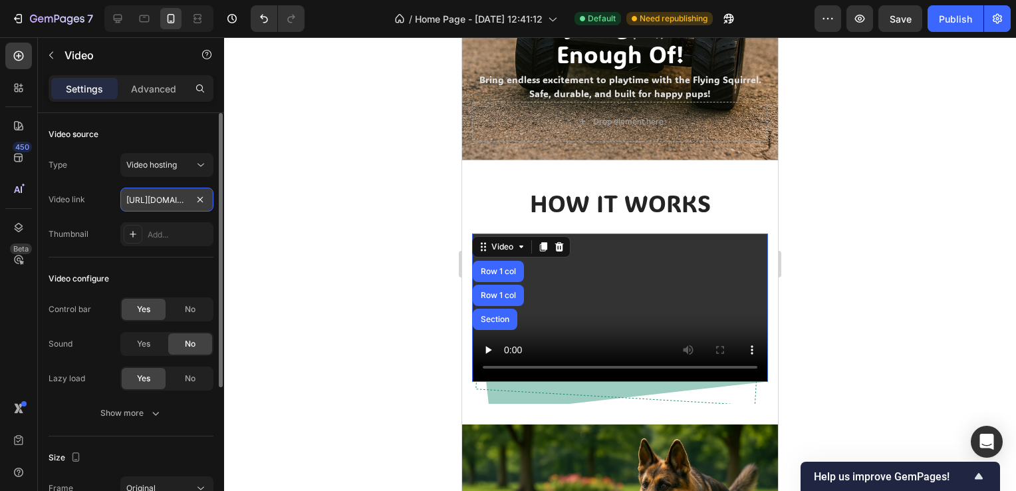
click at [176, 205] on input "[URL][DOMAIN_NAME]" at bounding box center [166, 200] width 93 height 24
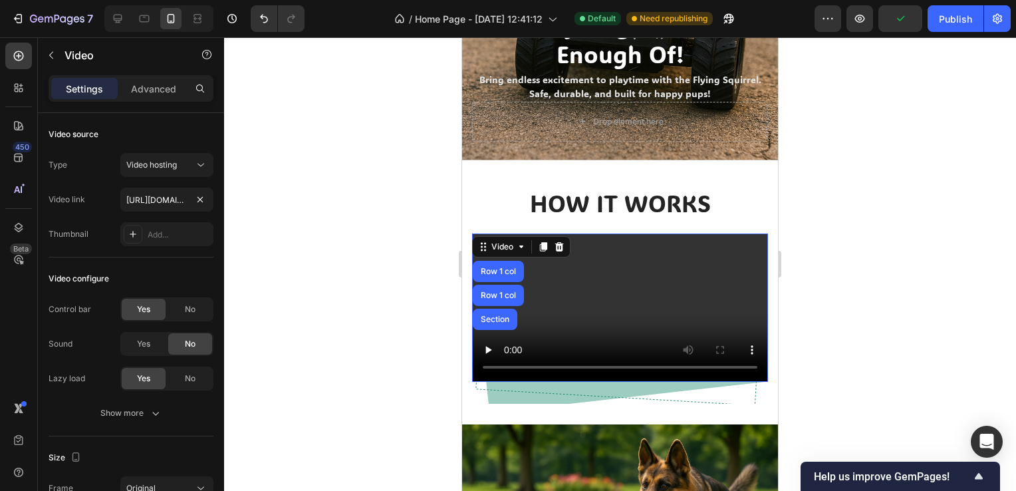
click at [275, 310] on div at bounding box center [620, 263] width 792 height 453
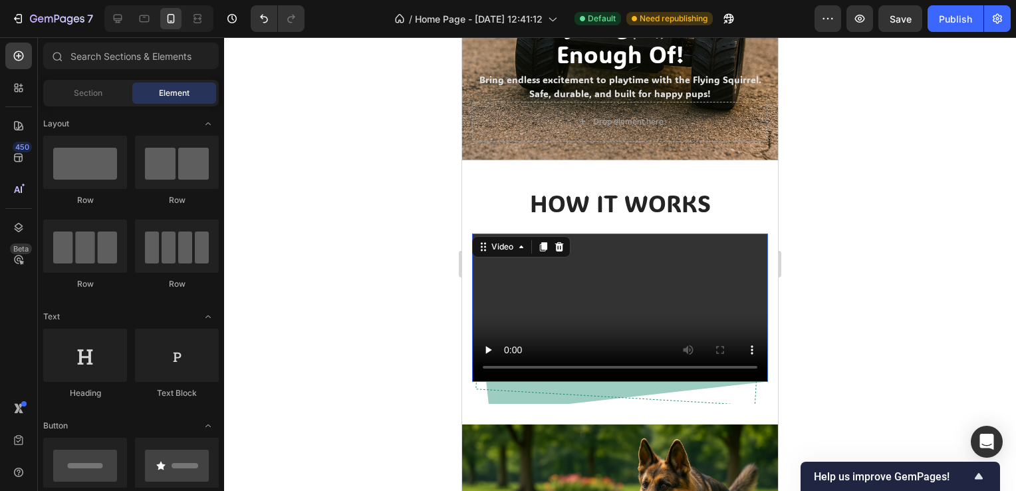
click at [554, 233] on div "Video 33" at bounding box center [620, 307] width 296 height 148
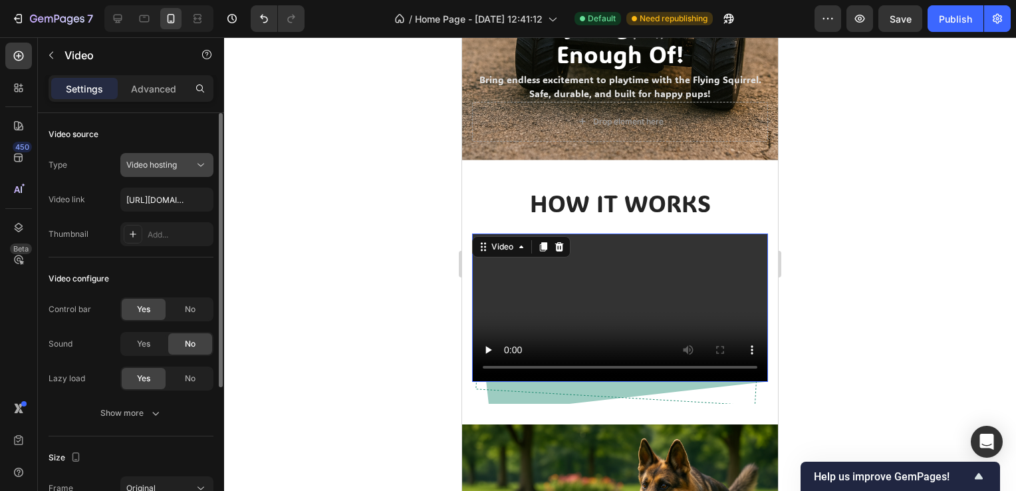
click at [165, 173] on button "Video hosting" at bounding box center [166, 165] width 93 height 24
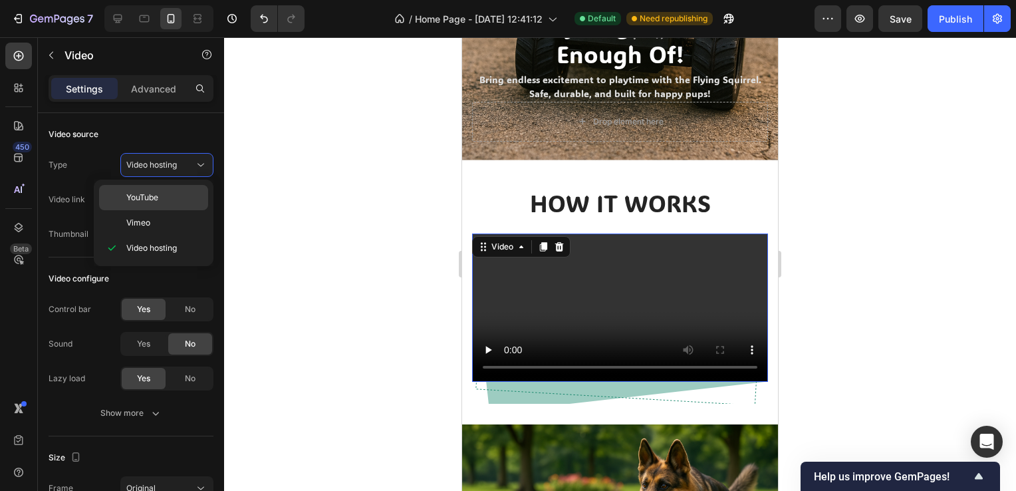
click at [174, 195] on p "YouTube" at bounding box center [164, 198] width 76 height 12
type input "[URL][DOMAIN_NAME]"
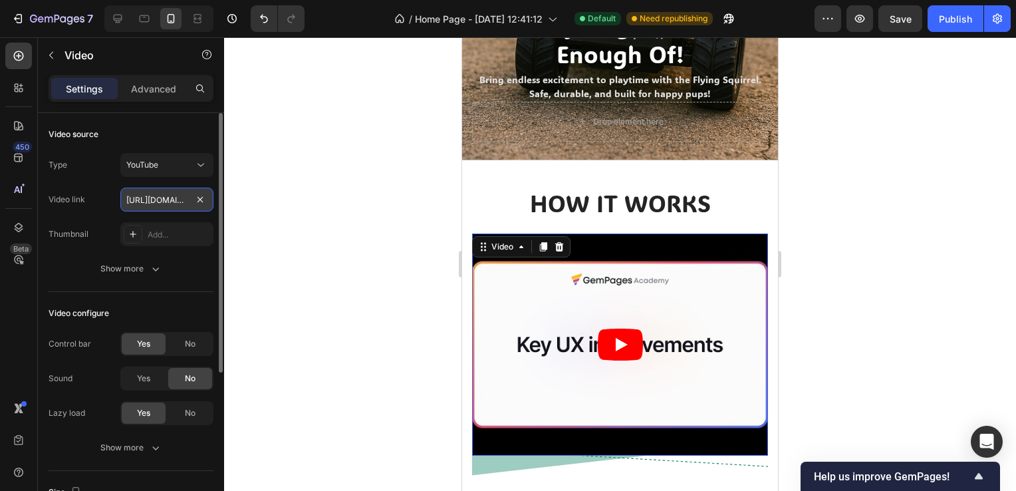
click at [173, 199] on input "[URL][DOMAIN_NAME]" at bounding box center [166, 200] width 93 height 24
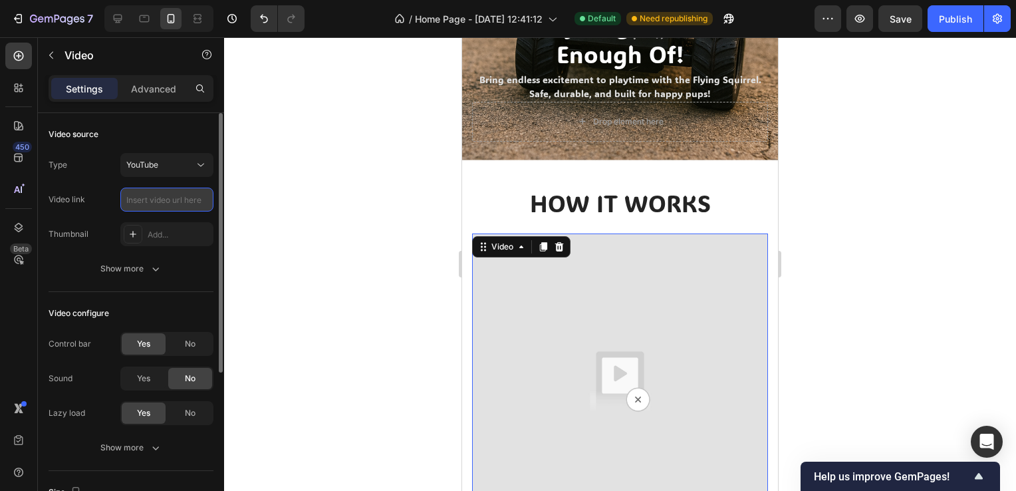
click at [184, 205] on input "text" at bounding box center [166, 200] width 93 height 24
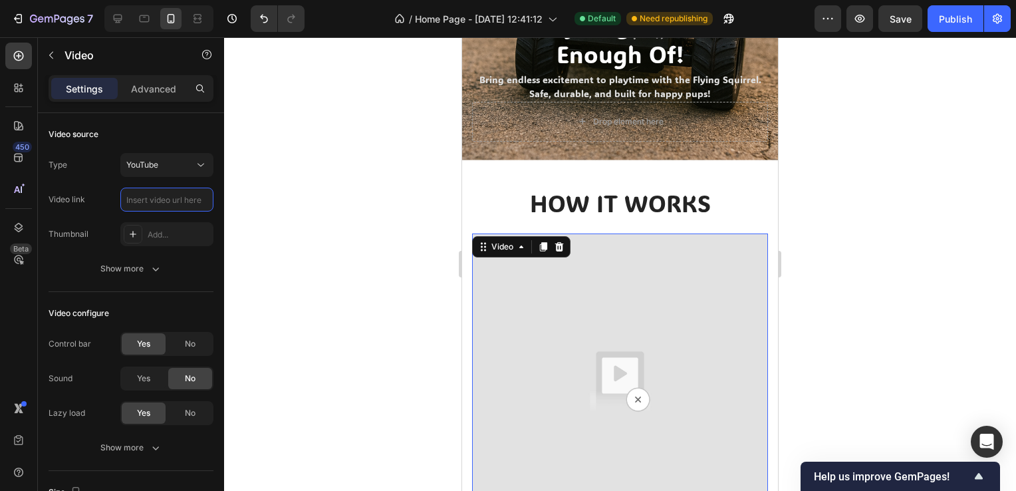
paste input "[URL][DOMAIN_NAME]"
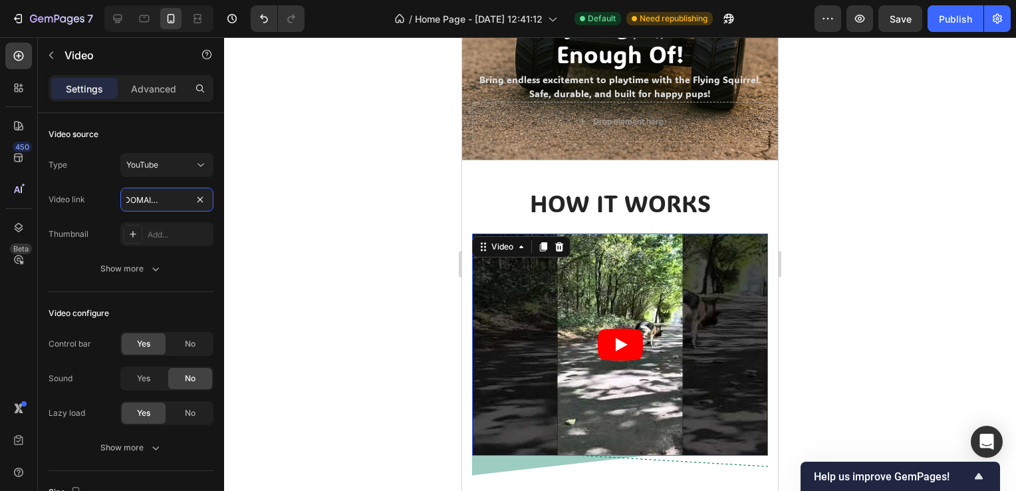
type input "[URL][DOMAIN_NAME]"
click at [328, 278] on div at bounding box center [620, 263] width 792 height 453
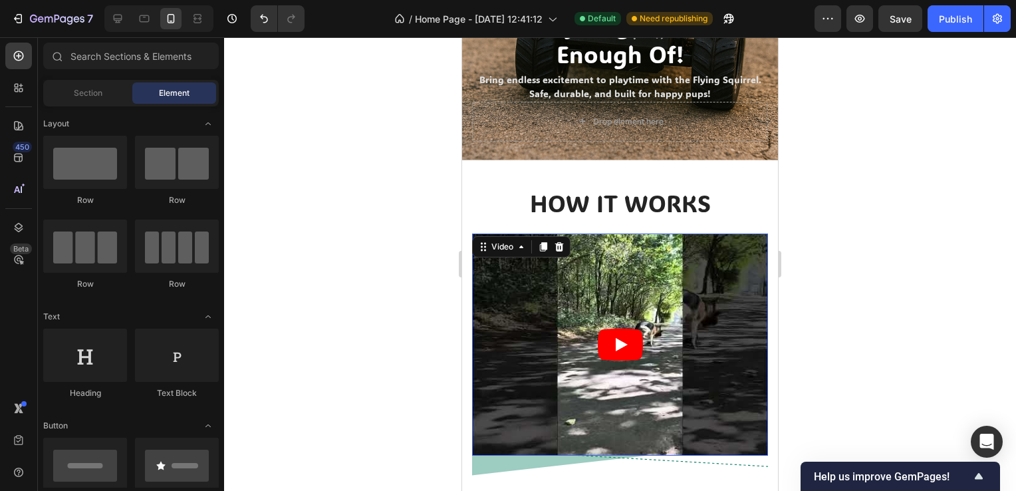
click at [629, 328] on icon "Play" at bounding box center [620, 344] width 45 height 32
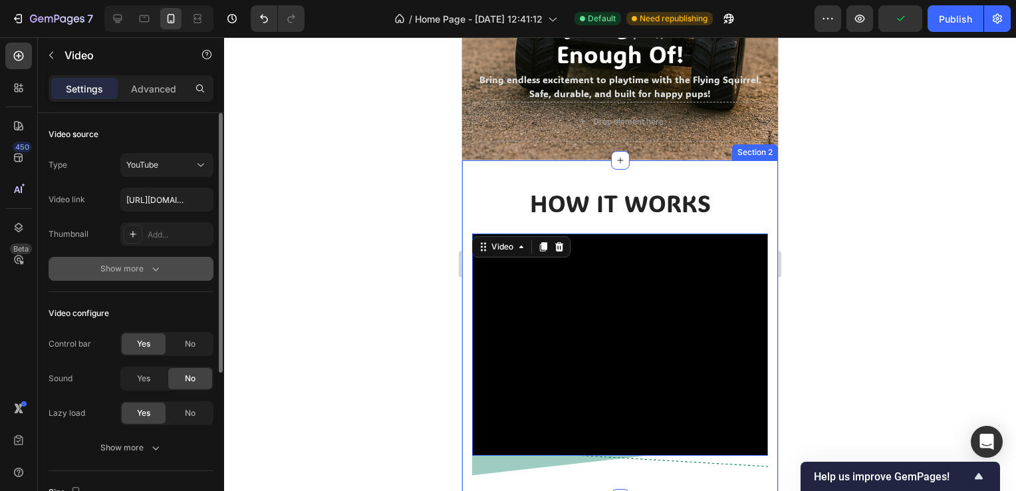
click at [102, 275] on button "Show more" at bounding box center [131, 269] width 165 height 24
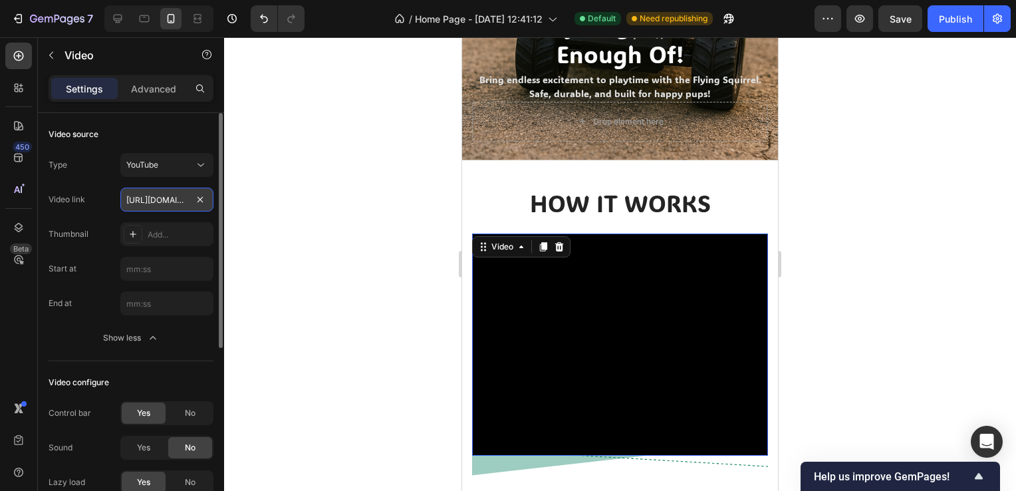
click at [144, 195] on input "[URL][DOMAIN_NAME]" at bounding box center [166, 200] width 93 height 24
paste input "?feature=share"
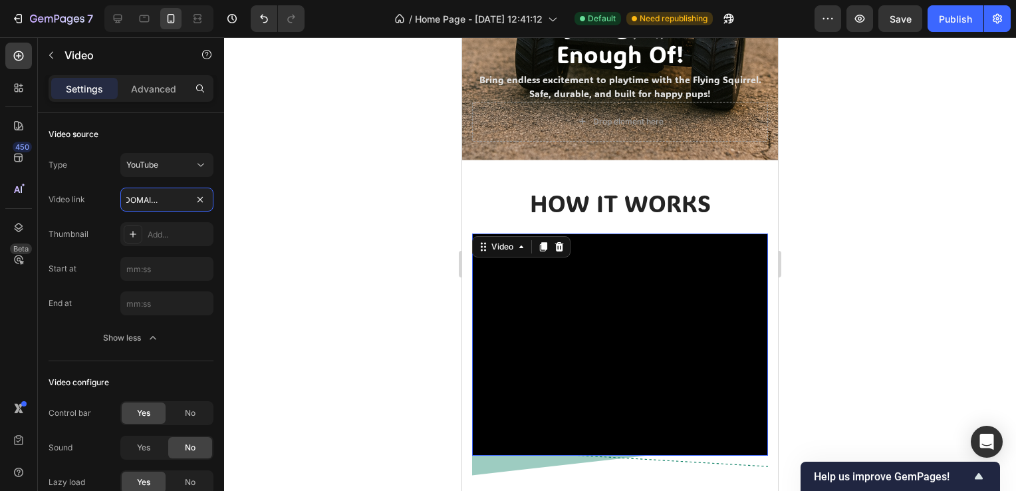
type input "[URL][DOMAIN_NAME]"
click at [291, 206] on div at bounding box center [620, 263] width 792 height 453
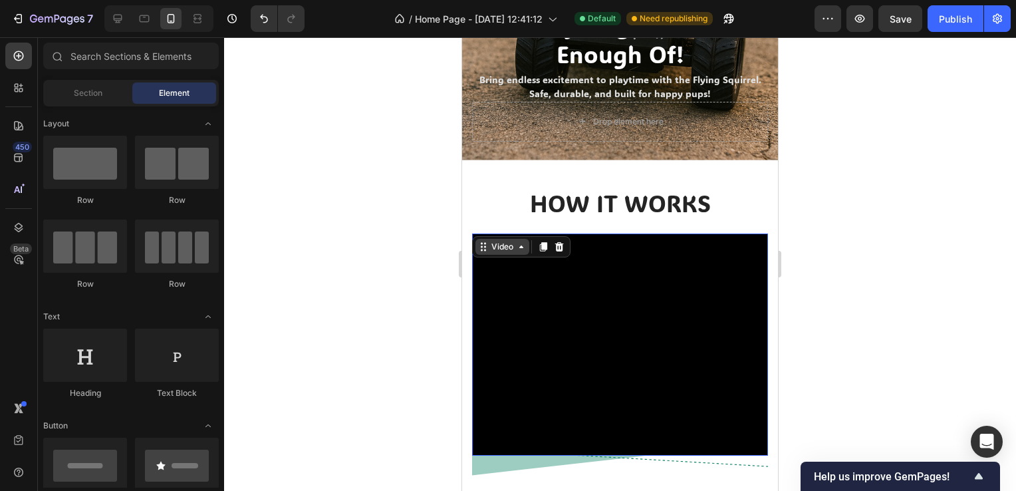
click at [487, 239] on div "Video" at bounding box center [502, 247] width 54 height 16
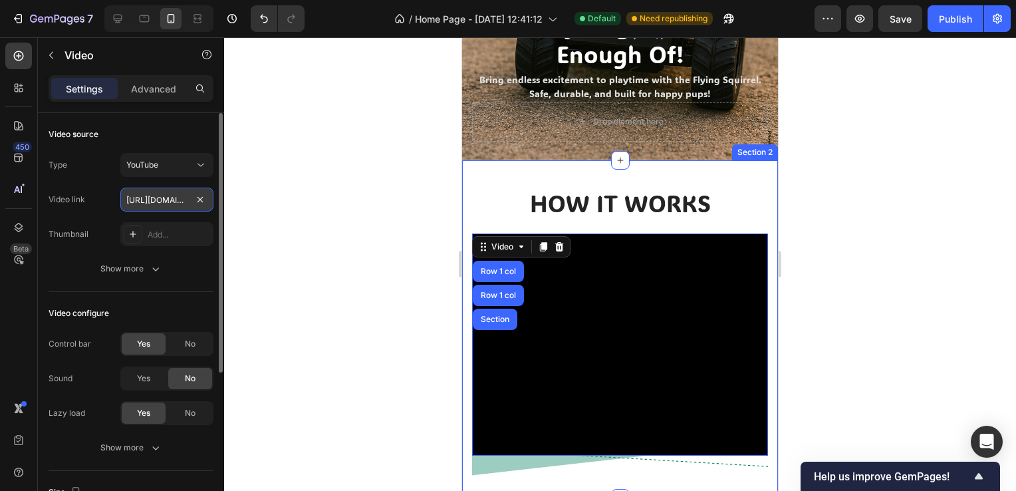
click at [181, 198] on input "[URL][DOMAIN_NAME]" at bounding box center [166, 200] width 93 height 24
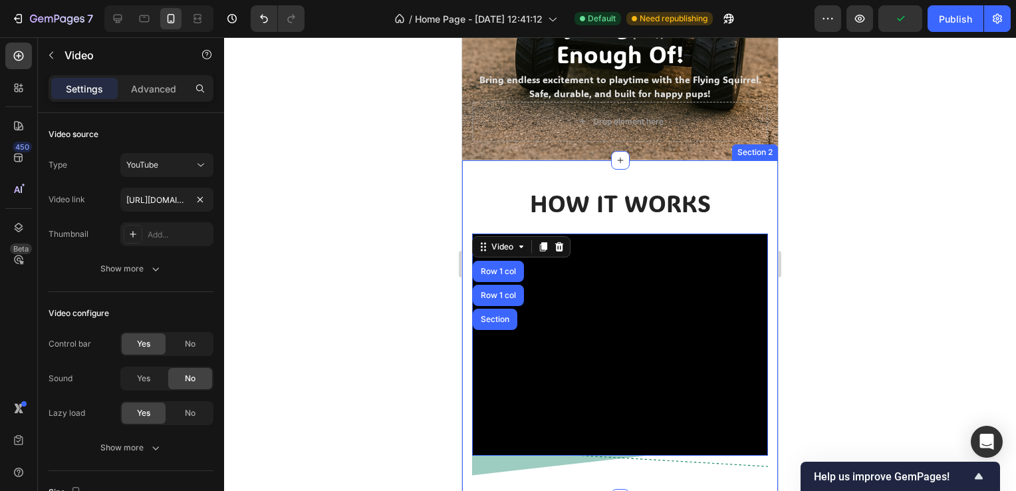
click at [227, 205] on div at bounding box center [620, 263] width 792 height 453
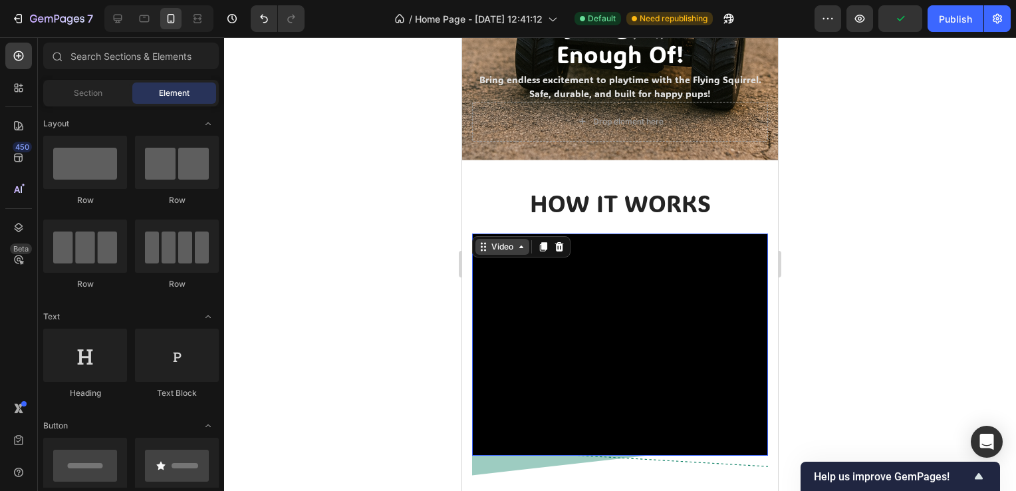
click at [489, 236] on div "Video" at bounding box center [521, 246] width 98 height 21
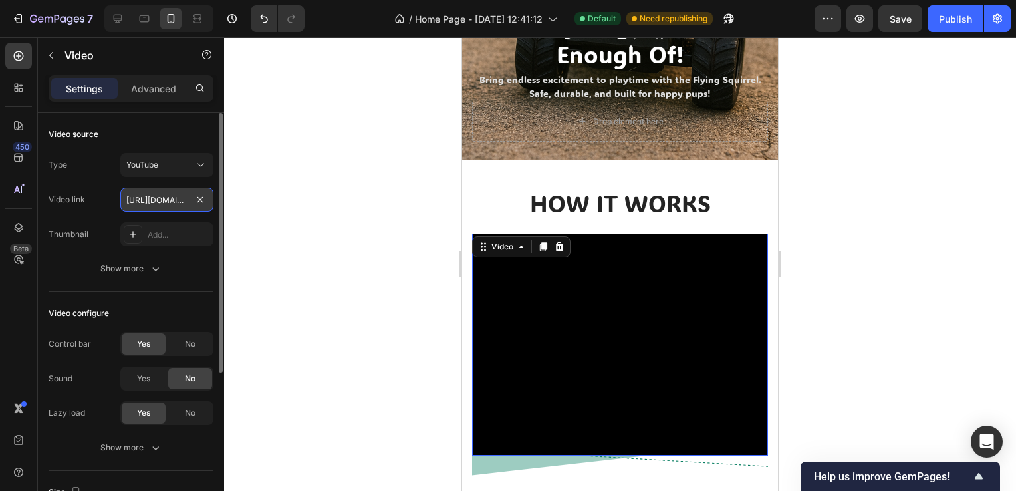
click at [162, 199] on input "[URL][DOMAIN_NAME]" at bounding box center [166, 200] width 93 height 24
paste input "[DOMAIN_NAME][URL]"
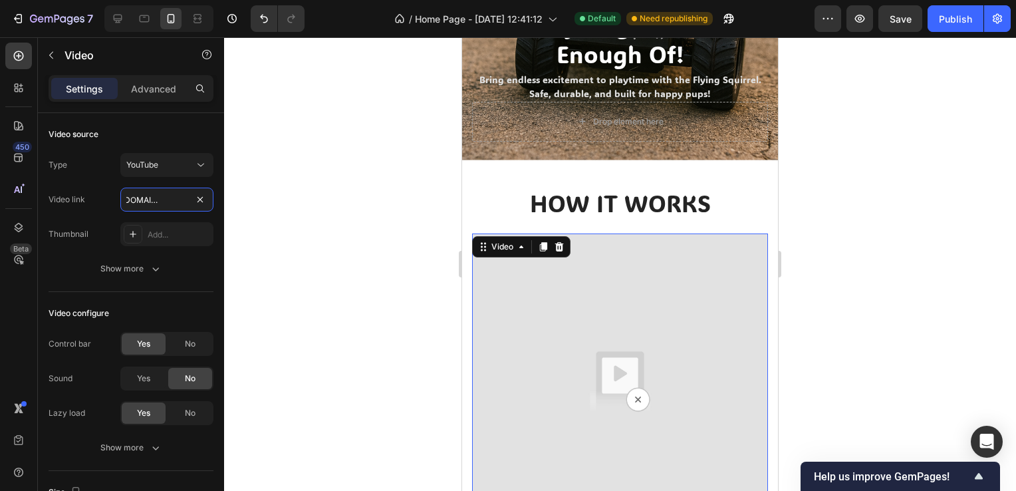
type input "[URL][DOMAIN_NAME]"
click at [354, 253] on div at bounding box center [620, 263] width 792 height 453
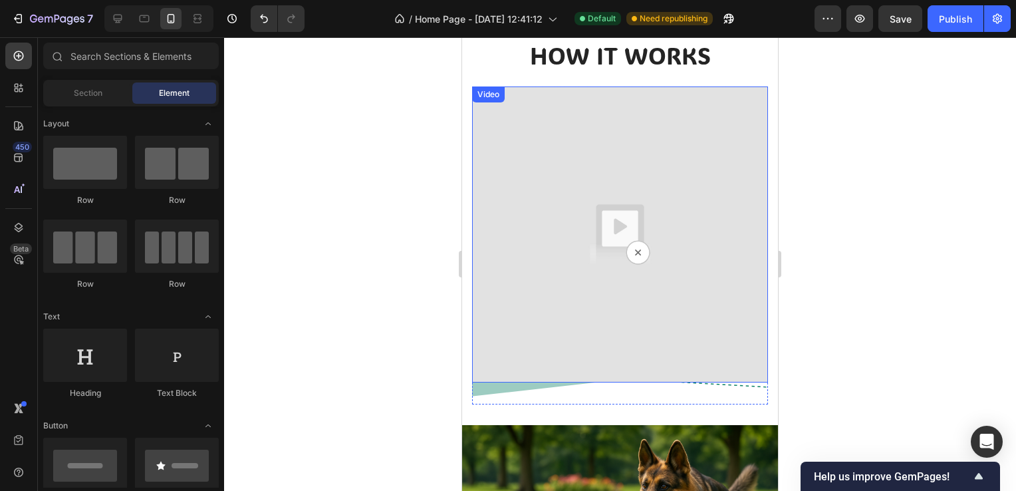
scroll to position [511, 0]
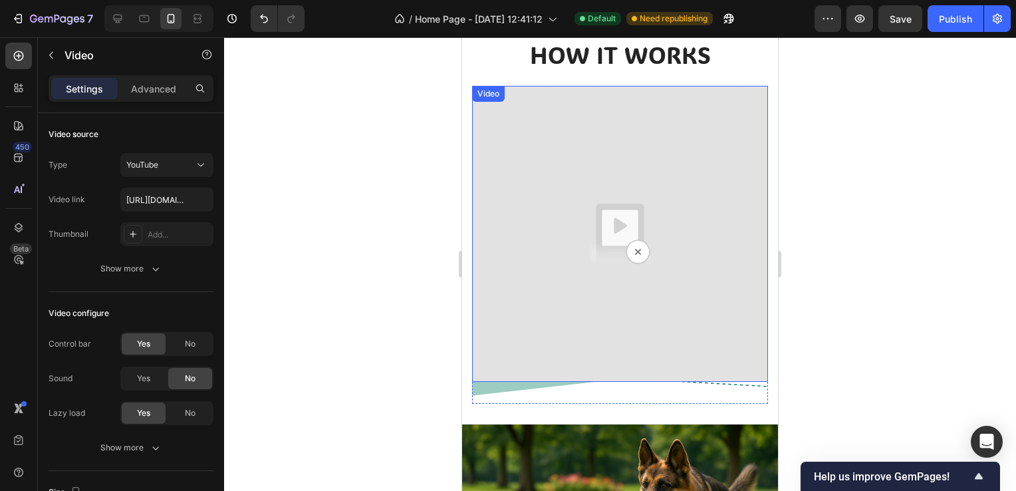
click at [635, 253] on img at bounding box center [620, 234] width 296 height 296
click at [633, 247] on img at bounding box center [620, 234] width 296 height 296
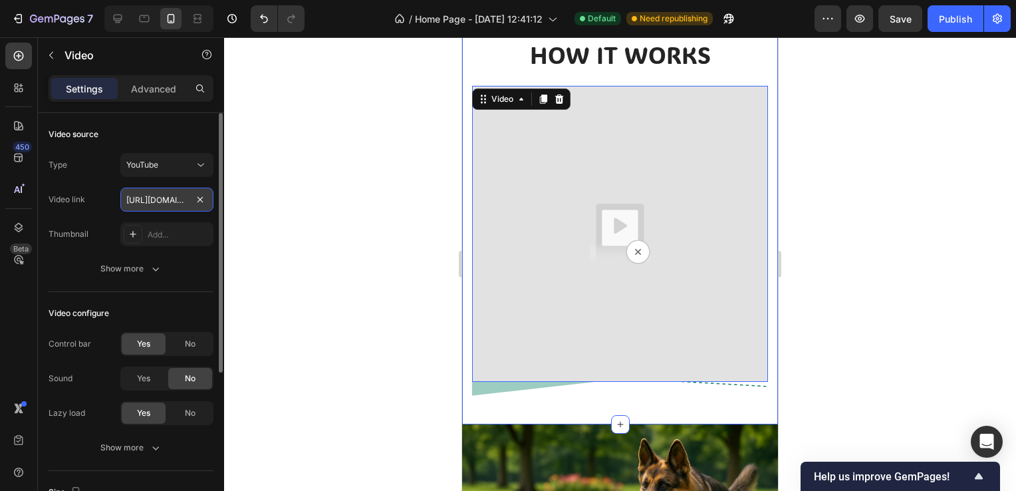
click at [182, 206] on input "[URL][DOMAIN_NAME]" at bounding box center [166, 200] width 93 height 24
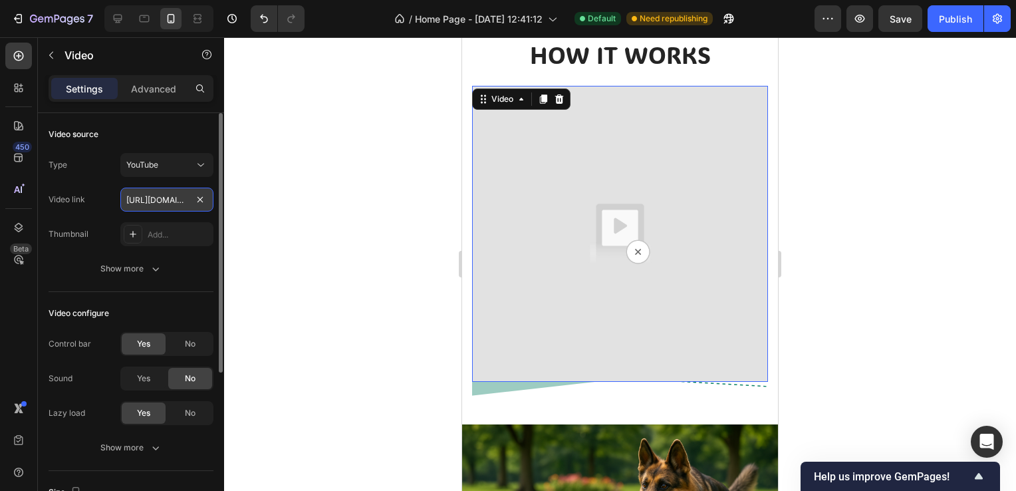
paste input "[DOMAIN_NAME][URL]"
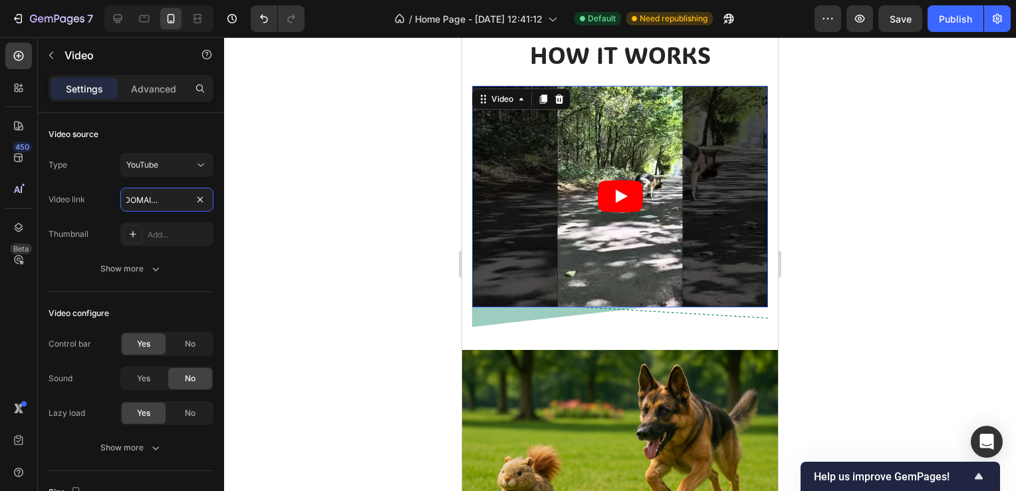
type input "[URL][DOMAIN_NAME]"
click at [341, 173] on div at bounding box center [620, 263] width 792 height 453
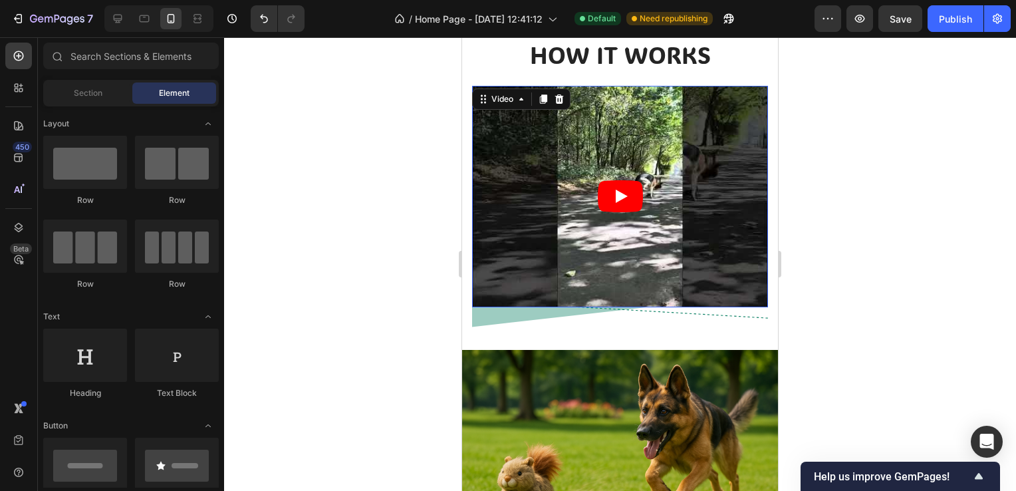
click at [617, 190] on icon "Play" at bounding box center [622, 196] width 12 height 13
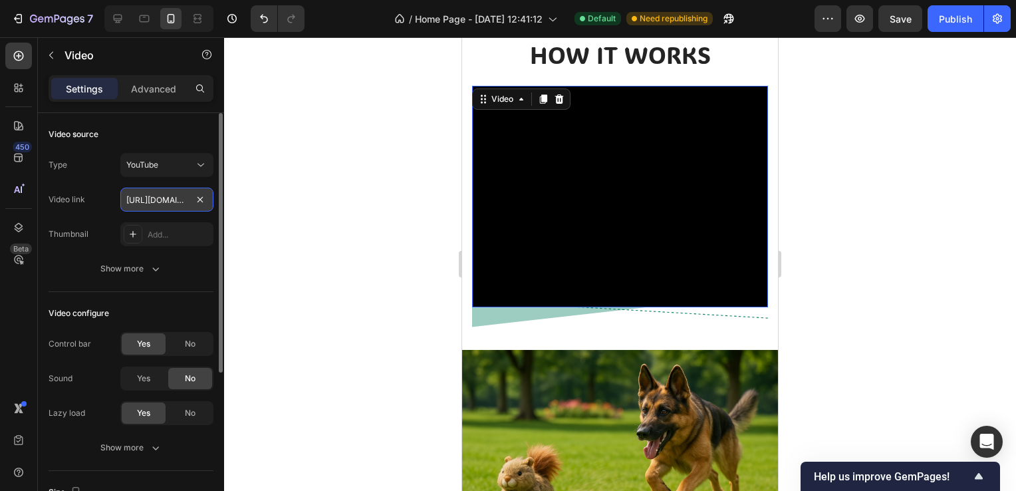
click at [166, 198] on input "[URL][DOMAIN_NAME]" at bounding box center [166, 200] width 93 height 24
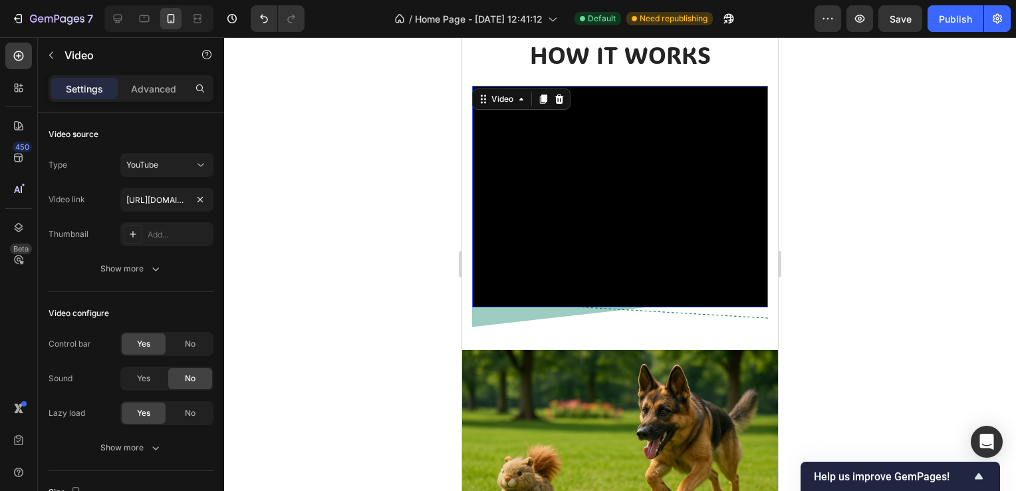
click at [344, 198] on div at bounding box center [620, 263] width 792 height 453
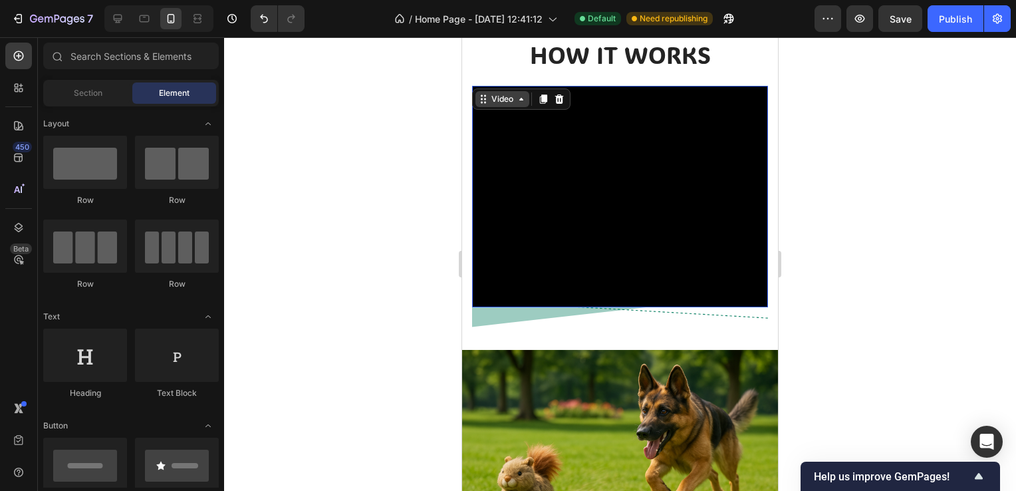
click at [495, 97] on div "Video" at bounding box center [502, 99] width 27 height 12
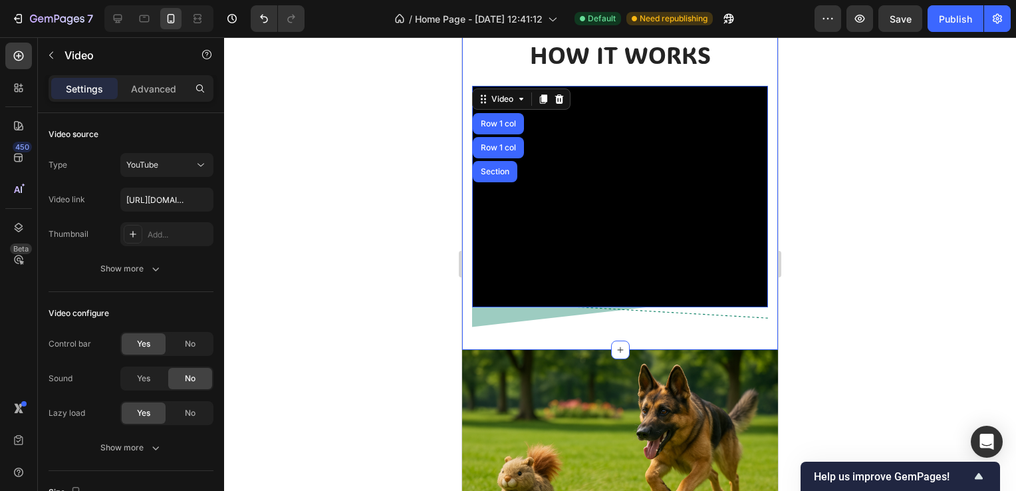
click at [288, 156] on div at bounding box center [620, 263] width 792 height 453
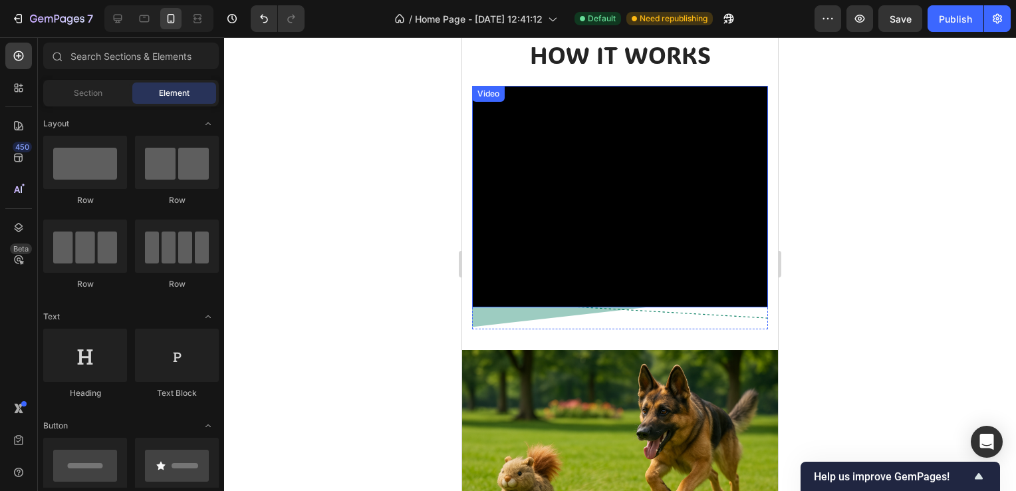
click at [493, 86] on div "Video" at bounding box center [620, 197] width 296 height 222
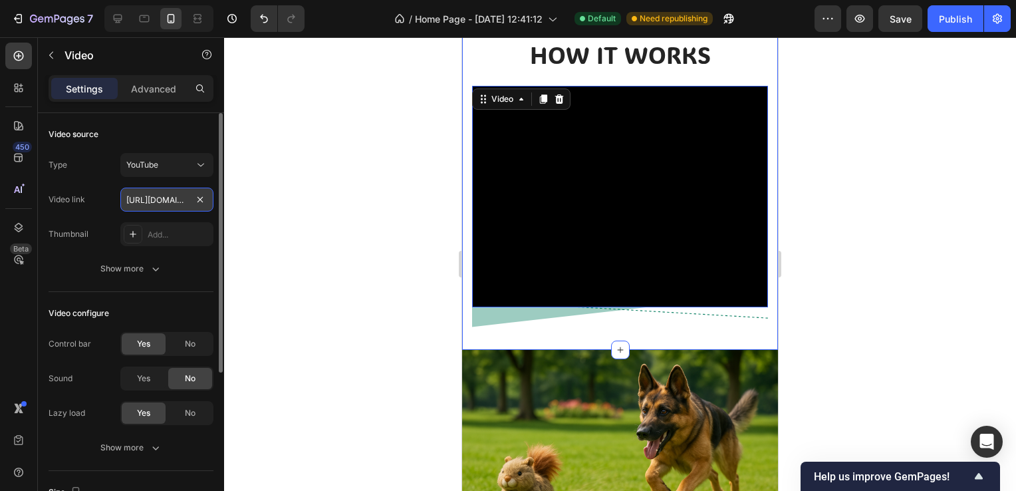
click at [184, 207] on input "[URL][DOMAIN_NAME]" at bounding box center [166, 200] width 93 height 24
click at [174, 173] on button "YouTube" at bounding box center [166, 165] width 93 height 24
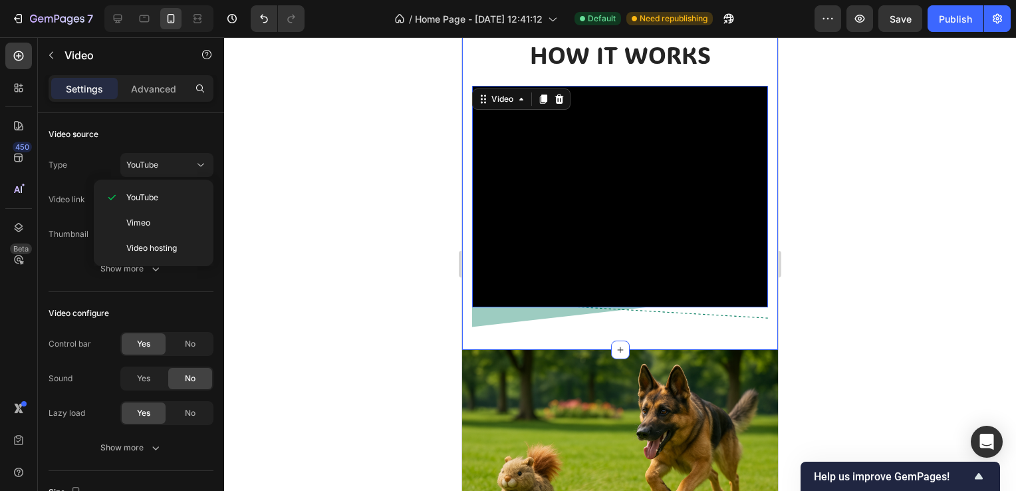
click at [269, 136] on div at bounding box center [620, 263] width 792 height 453
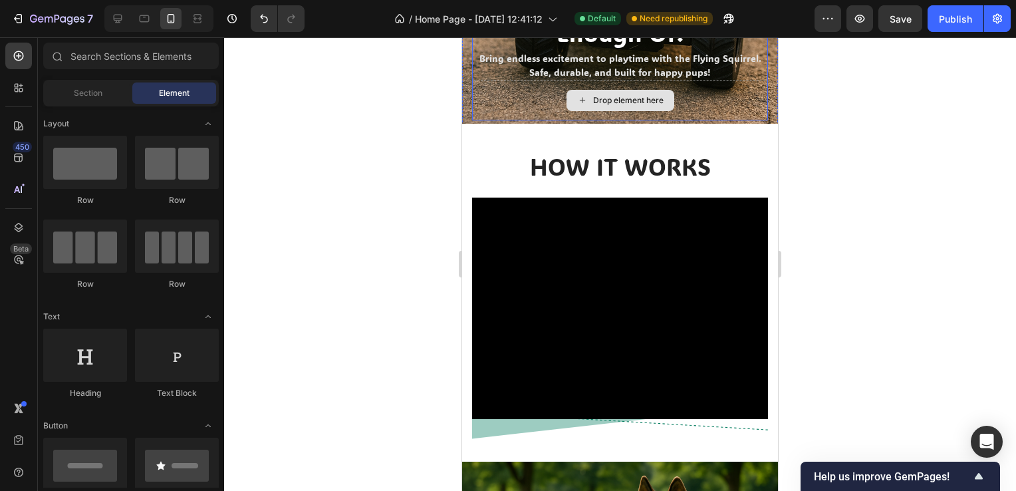
scroll to position [378, 0]
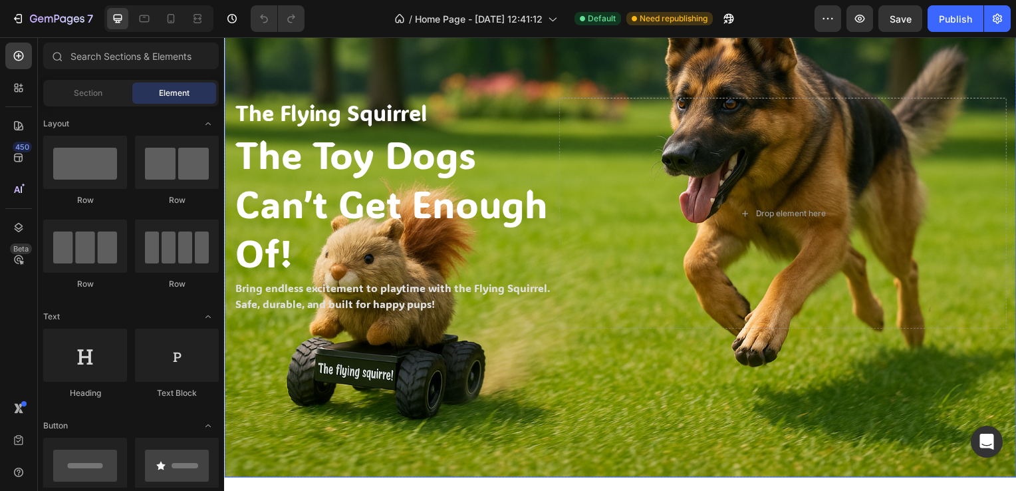
scroll to position [332, 0]
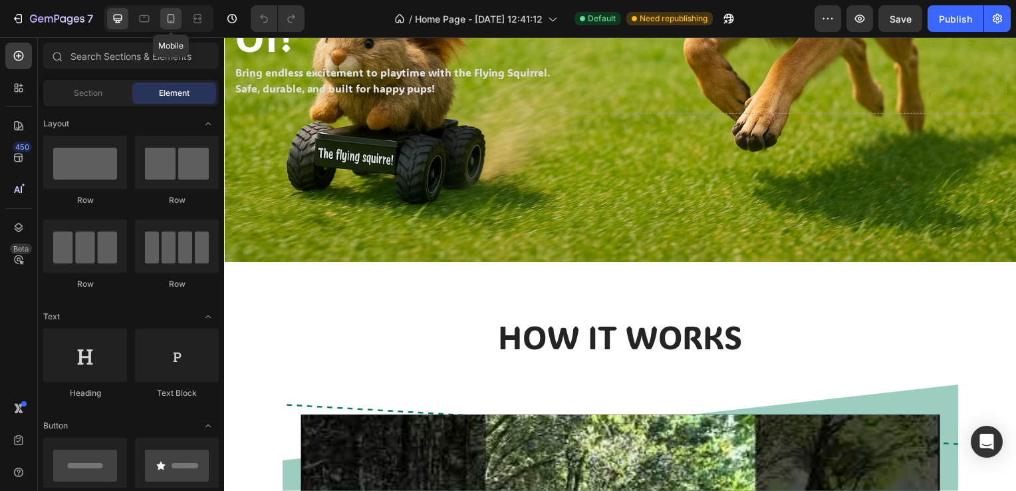
click at [172, 13] on icon at bounding box center [170, 18] width 13 height 13
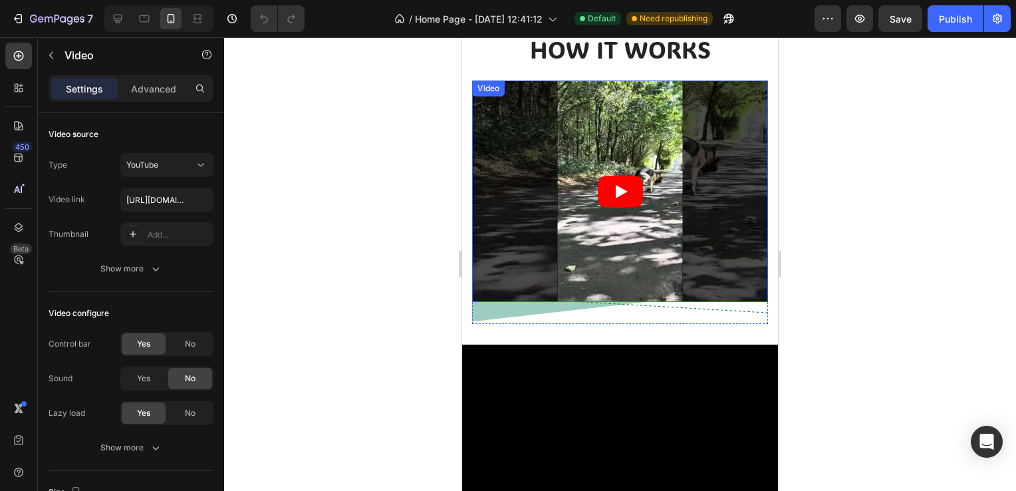
click at [616, 186] on icon "Play" at bounding box center [622, 191] width 12 height 13
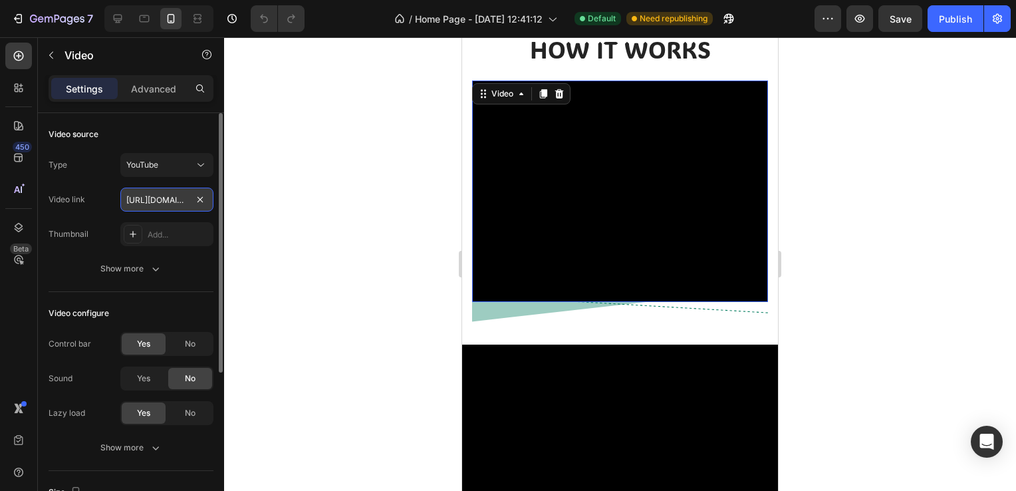
click at [176, 195] on input "[URL][DOMAIN_NAME]" at bounding box center [166, 200] width 93 height 24
paste input "text"
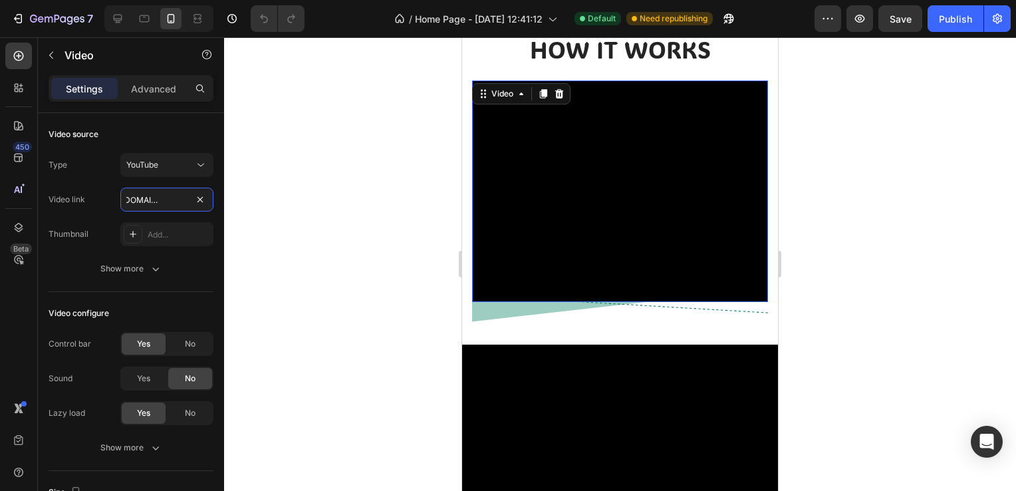
type input "[URL][DOMAIN_NAME]"
click at [380, 150] on div at bounding box center [620, 263] width 792 height 453
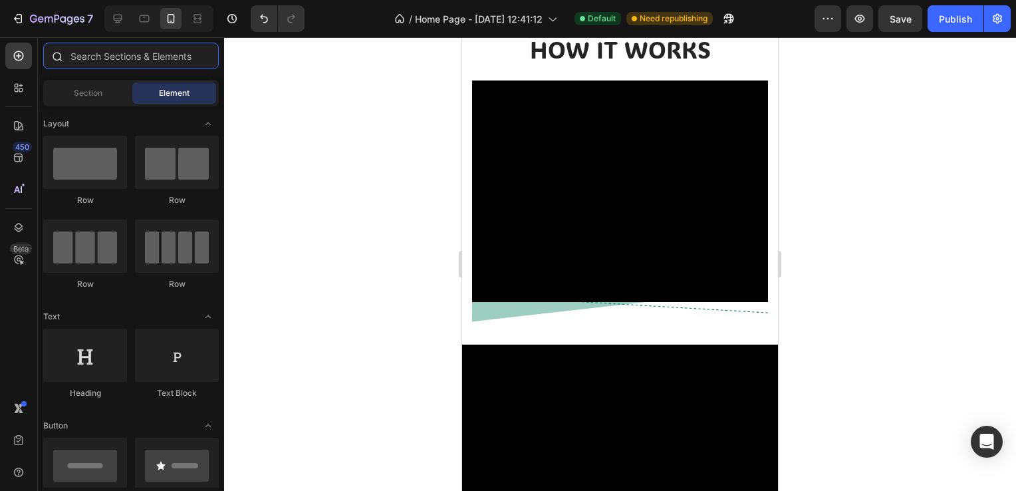
click at [122, 68] on input "text" at bounding box center [131, 56] width 176 height 27
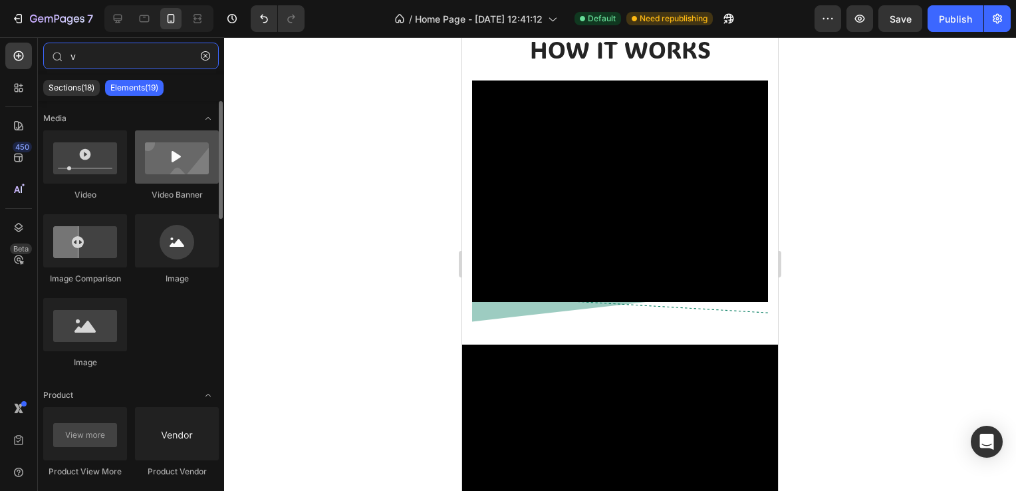
type input "v"
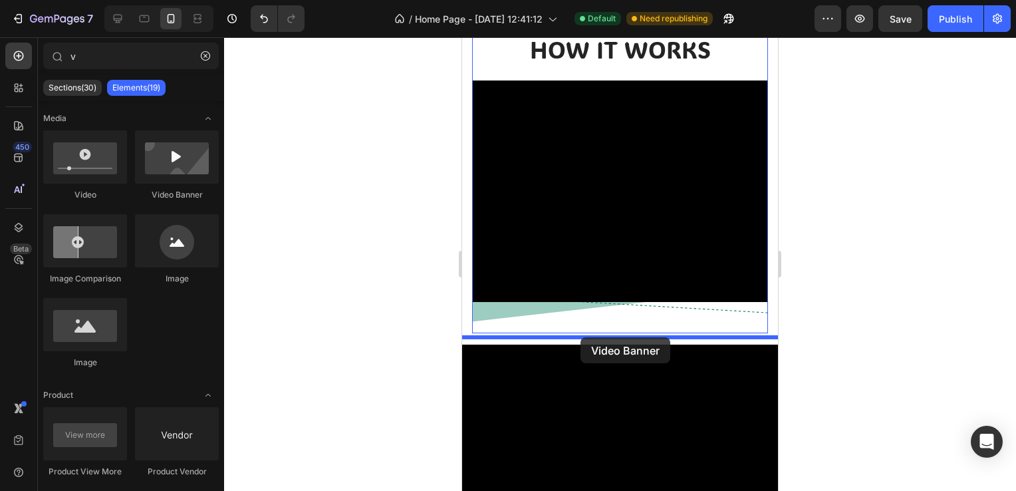
drag, startPoint x: 612, startPoint y: 209, endPoint x: 580, endPoint y: 317, distance: 112.5
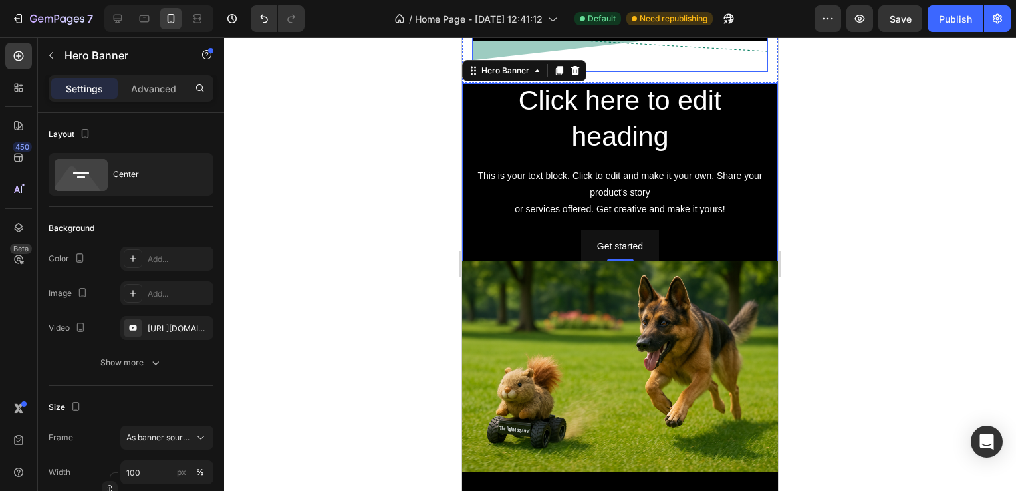
scroll to position [598, 0]
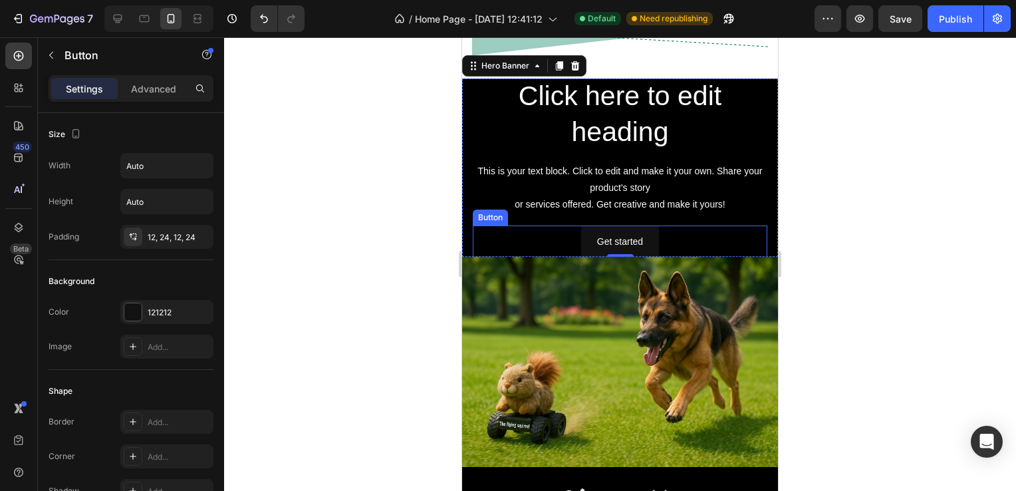
click at [477, 225] on div "Get started Button" at bounding box center [620, 241] width 295 height 33
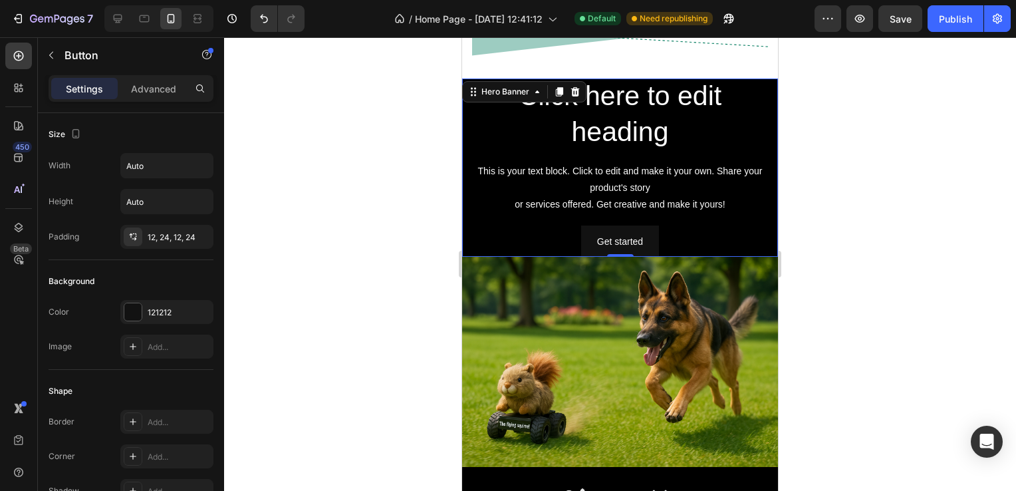
click at [465, 124] on div "Click here to edit heading Heading This is your text block. Click to edit and m…" at bounding box center [620, 166] width 316 height 201
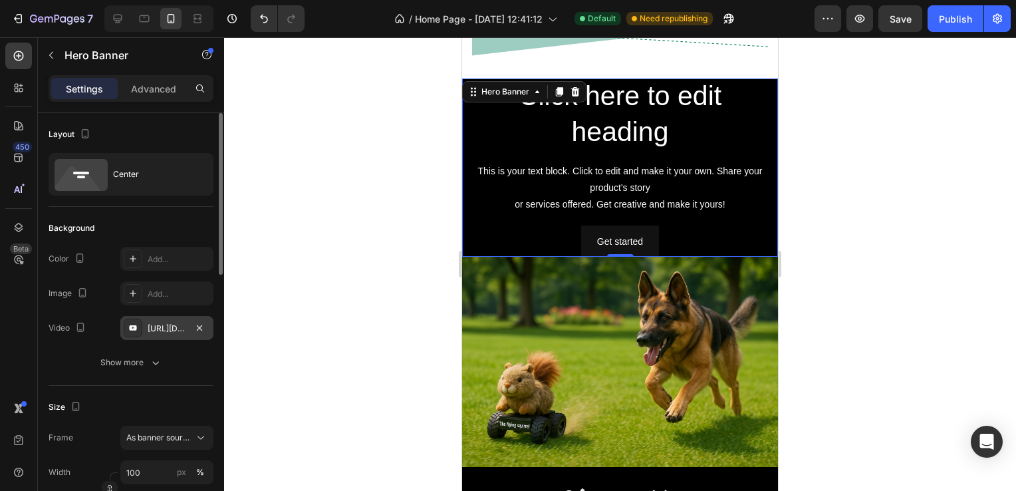
click at [173, 325] on div "https://www.youtube.com/watch?v=drIt4RH_kyQ" at bounding box center [167, 328] width 39 height 12
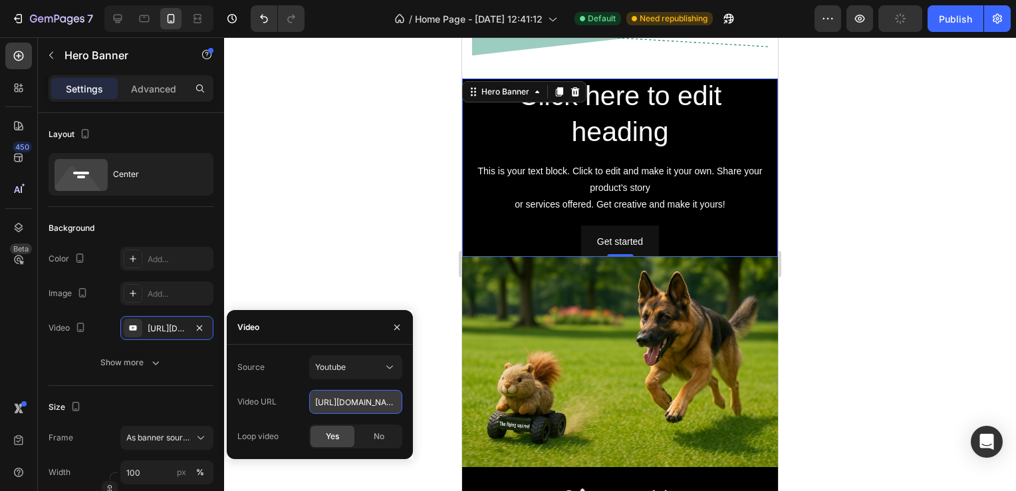
click at [365, 397] on input "https://www.youtube.com/watch?v=drIt4RH_kyQ" at bounding box center [355, 402] width 93 height 24
paste input "youtube.com/shorts/xgvZGl6ORP"
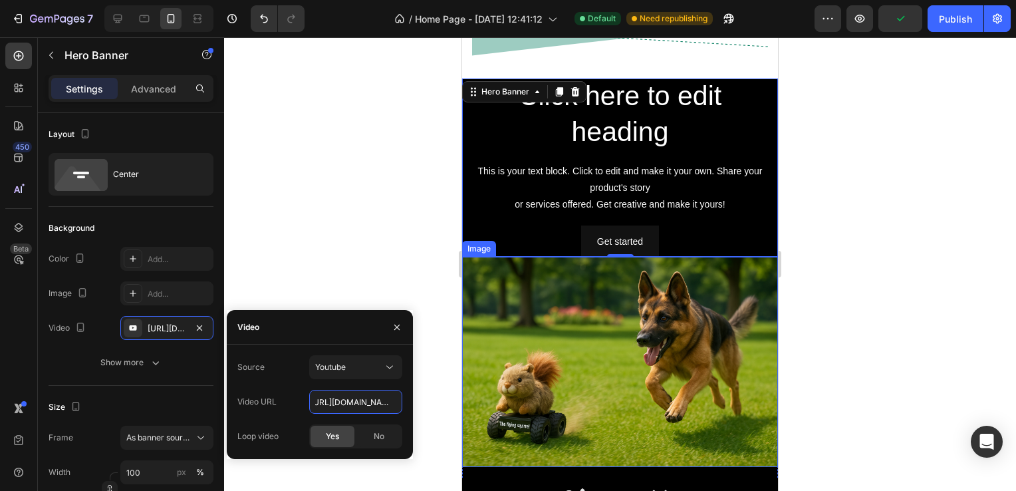
type input "[URL][DOMAIN_NAME]"
type input "Auto"
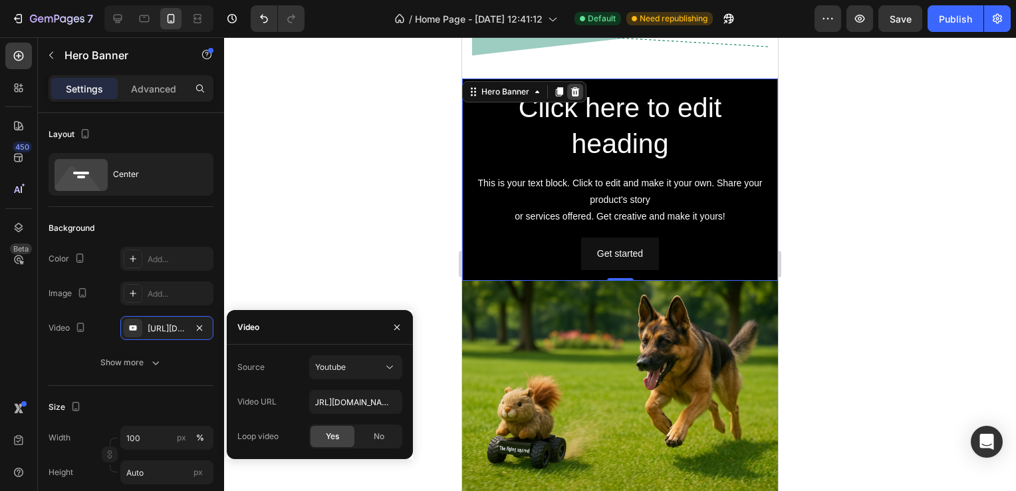
click at [571, 86] on icon at bounding box center [575, 91] width 11 height 11
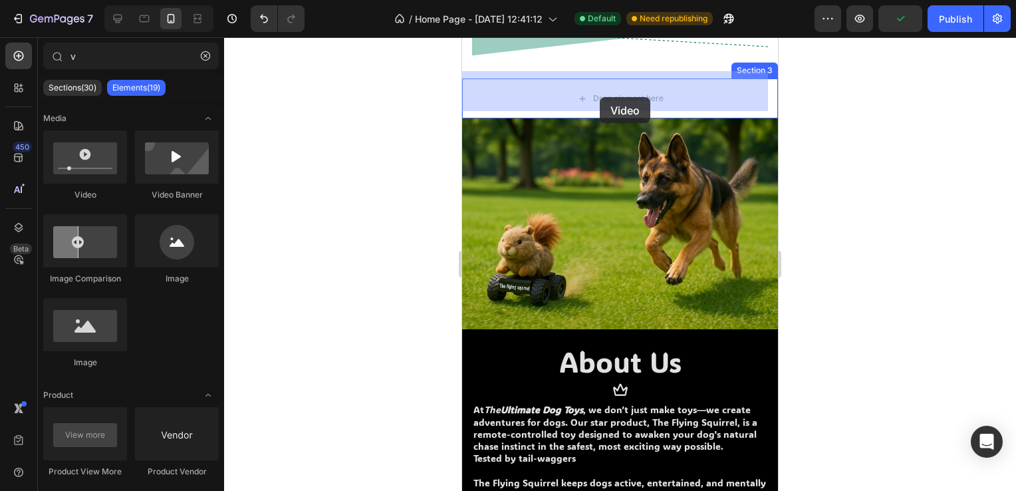
drag, startPoint x: 561, startPoint y: 217, endPoint x: 600, endPoint y: 96, distance: 126.6
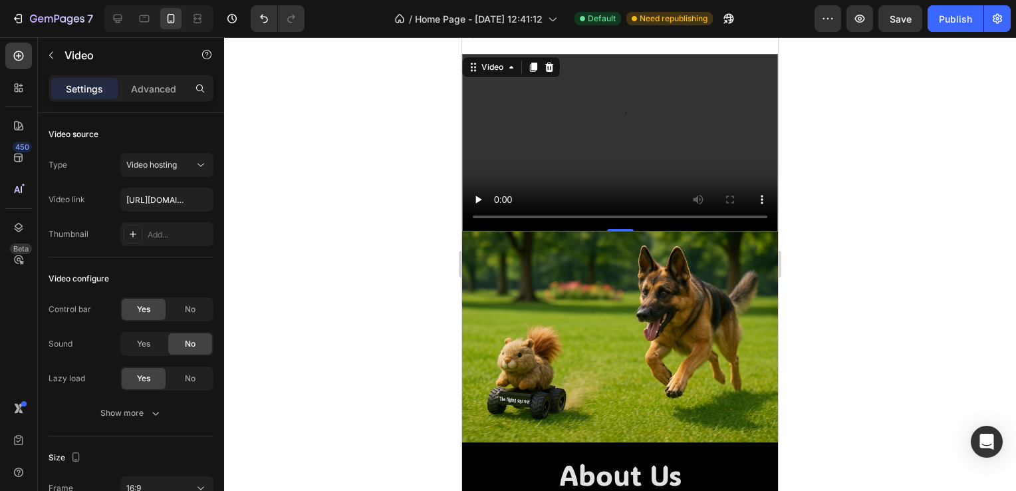
scroll to position [465, 0]
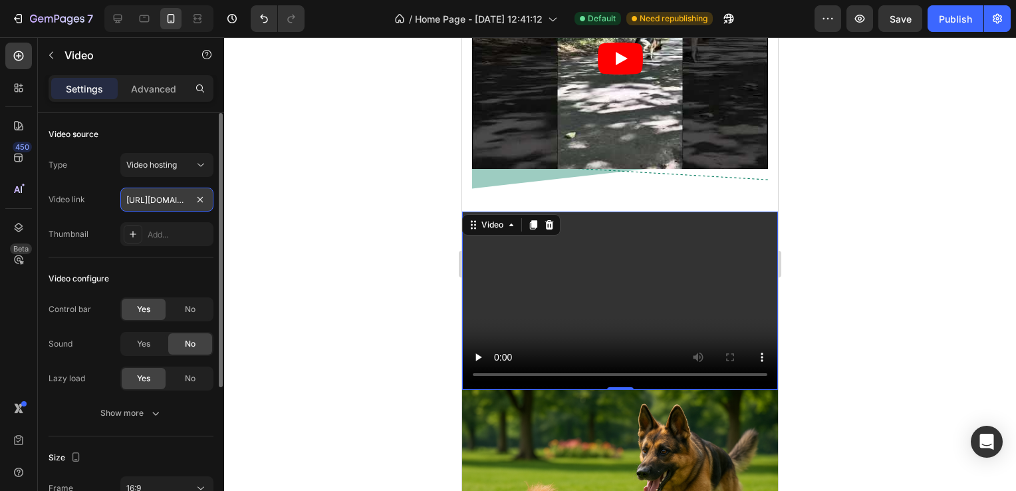
click at [189, 192] on input "https://cdn.shopify.com/videos/c/o/v/2cd3deb506b54b009063f7270ab5cf2e.mp4" at bounding box center [166, 200] width 93 height 24
paste input "[DOMAIN_NAME][URL]"
type input "[URL][DOMAIN_NAME]"
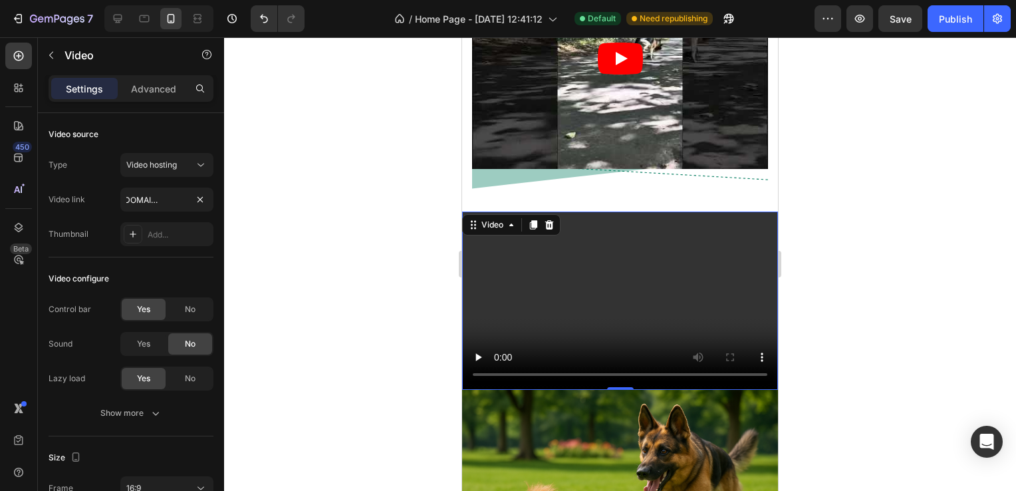
scroll to position [0, 0]
click at [325, 192] on div at bounding box center [620, 263] width 792 height 453
click at [584, 232] on video at bounding box center [620, 300] width 316 height 178
click at [558, 217] on div "Video" at bounding box center [511, 224] width 98 height 21
click at [553, 220] on icon at bounding box center [549, 224] width 9 height 9
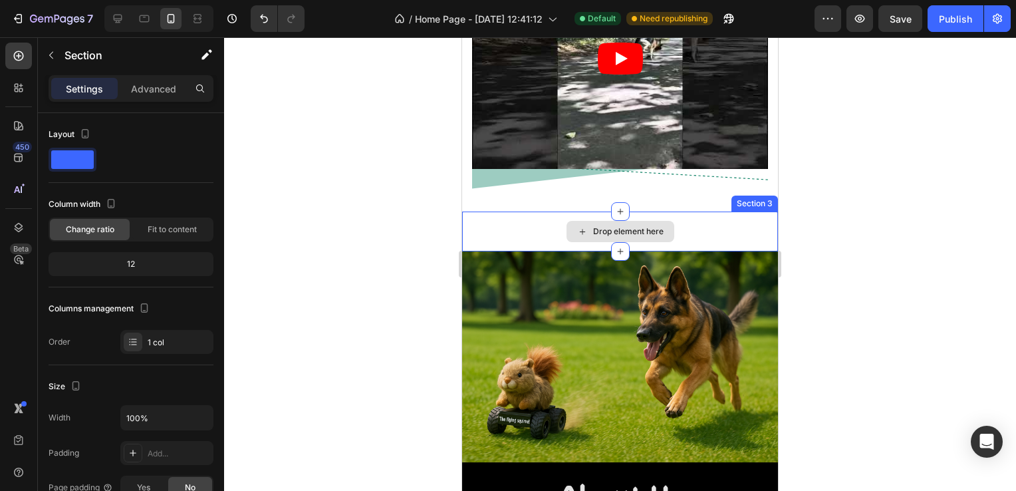
click at [721, 225] on div "Drop element here" at bounding box center [620, 231] width 316 height 40
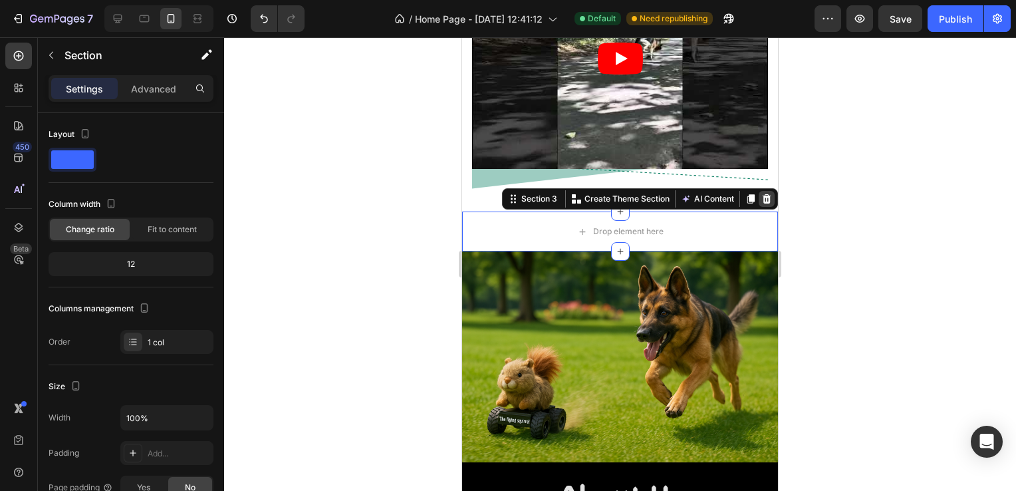
click at [763, 194] on icon at bounding box center [767, 198] width 9 height 9
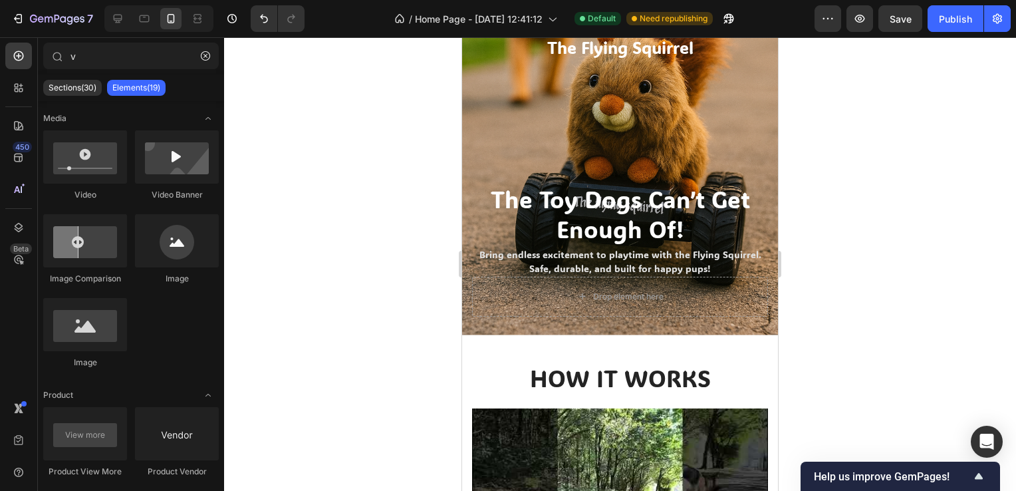
scroll to position [215, 0]
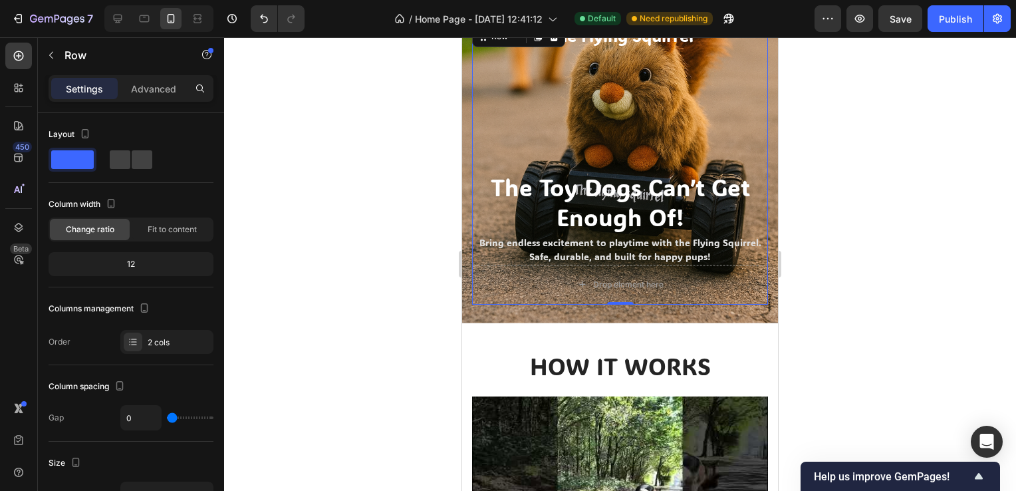
click at [886, 229] on div at bounding box center [620, 263] width 792 height 453
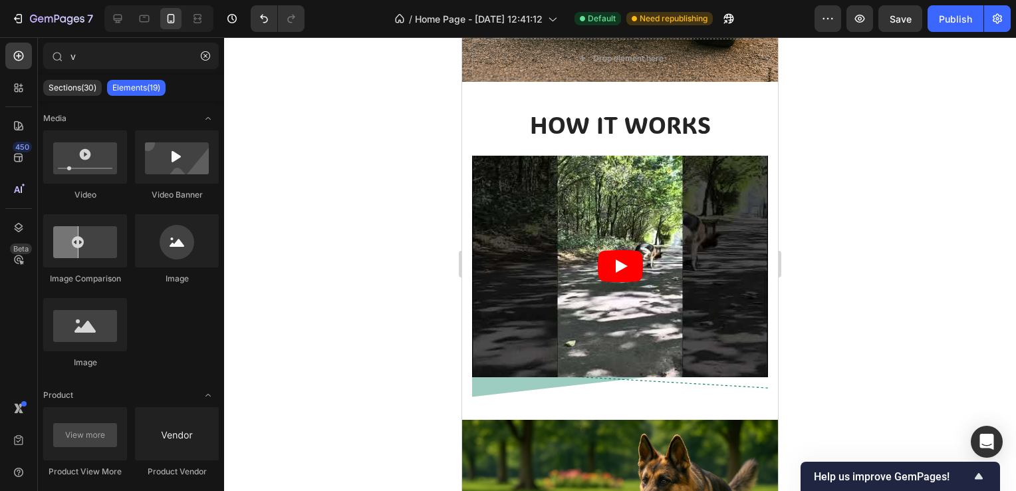
scroll to position [423, 0]
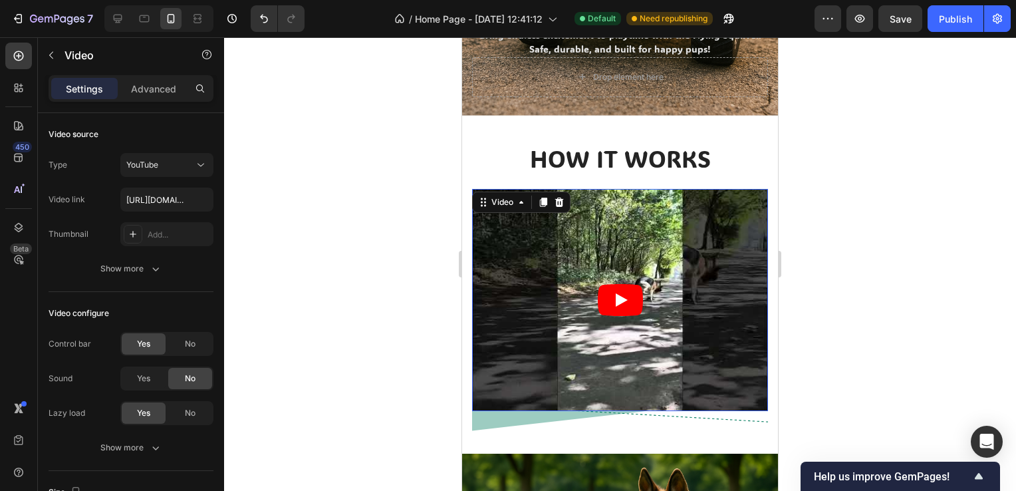
click at [625, 284] on icon "Play" at bounding box center [620, 300] width 45 height 32
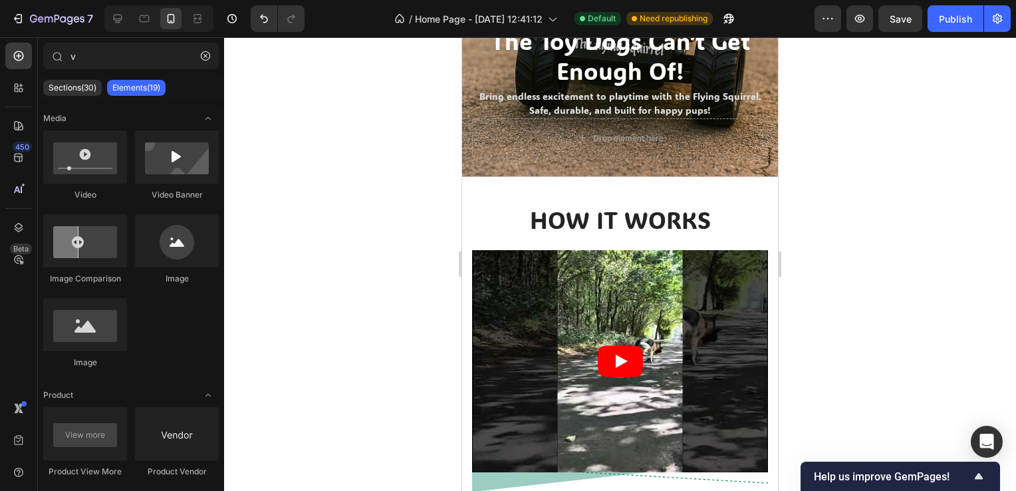
scroll to position [364, 0]
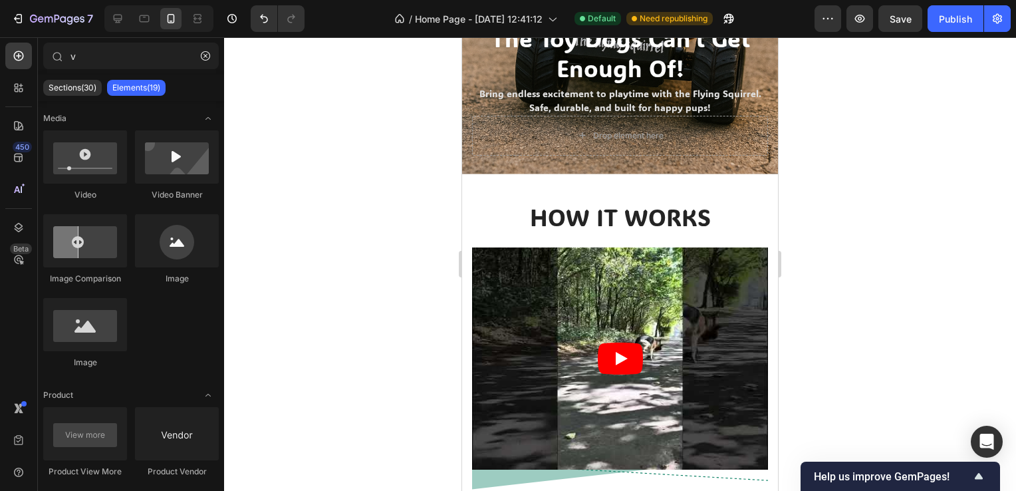
drag, startPoint x: 774, startPoint y: 170, endPoint x: 1257, endPoint y: 197, distance: 484.2
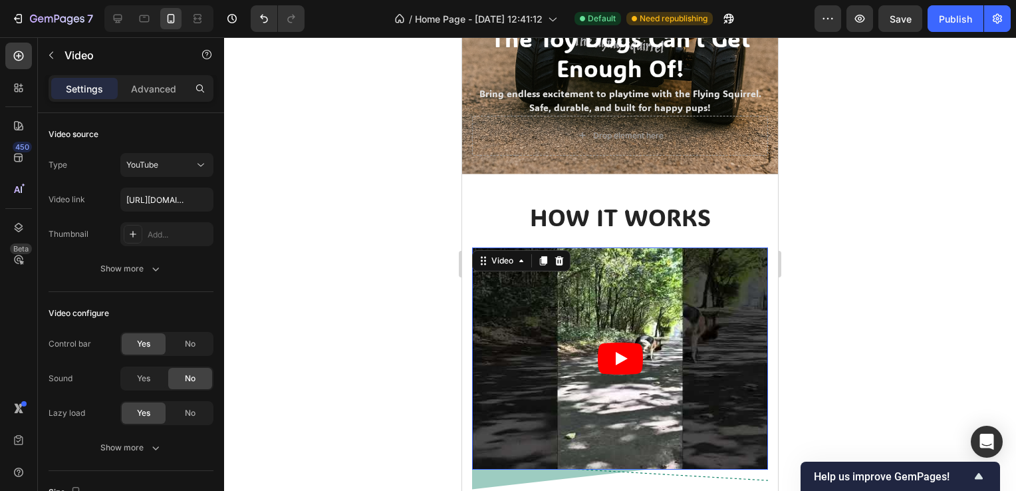
click at [630, 353] on icon "Play" at bounding box center [620, 358] width 45 height 32
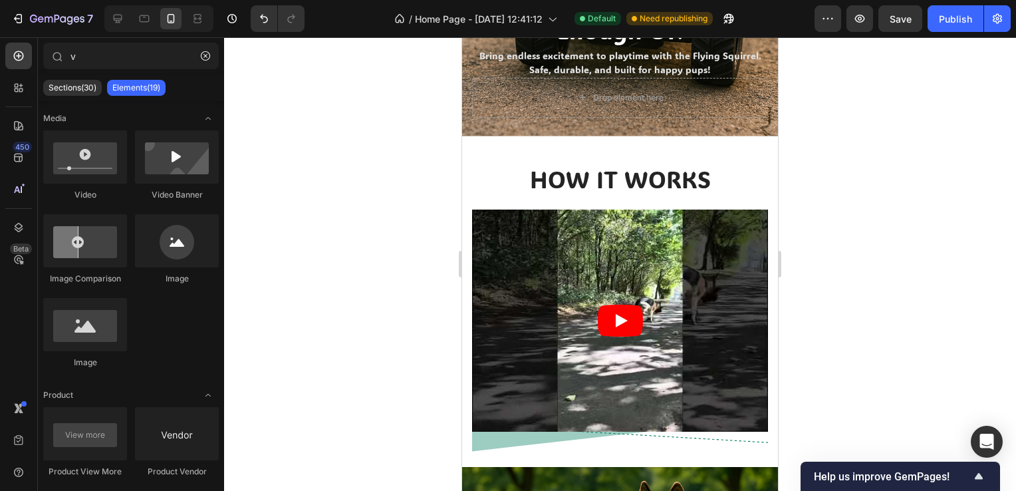
scroll to position [405, 0]
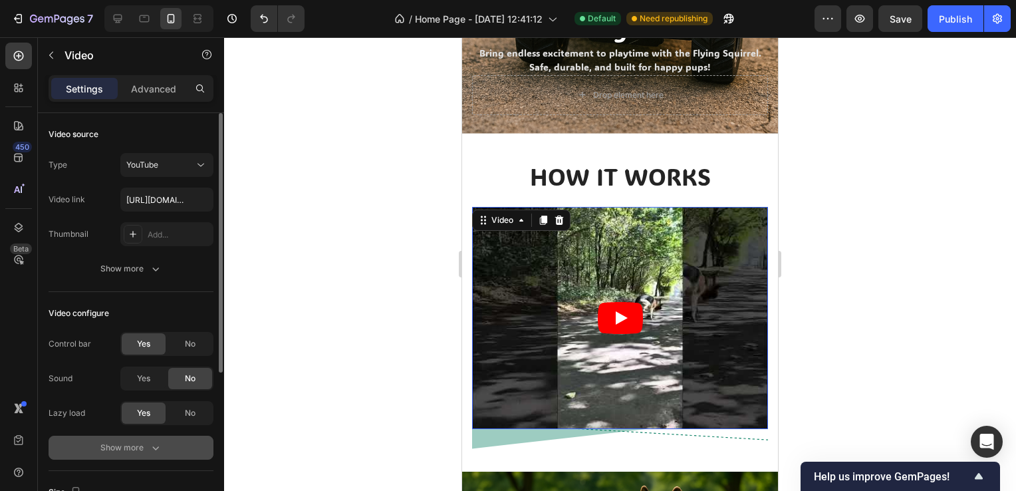
click at [182, 453] on button "Show more" at bounding box center [131, 448] width 165 height 24
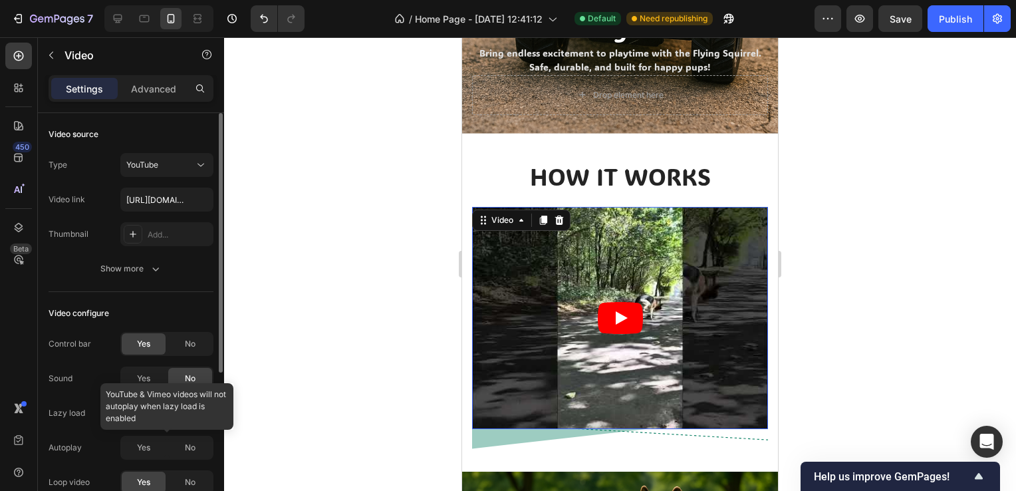
click at [151, 445] on div at bounding box center [166, 448] width 93 height 24
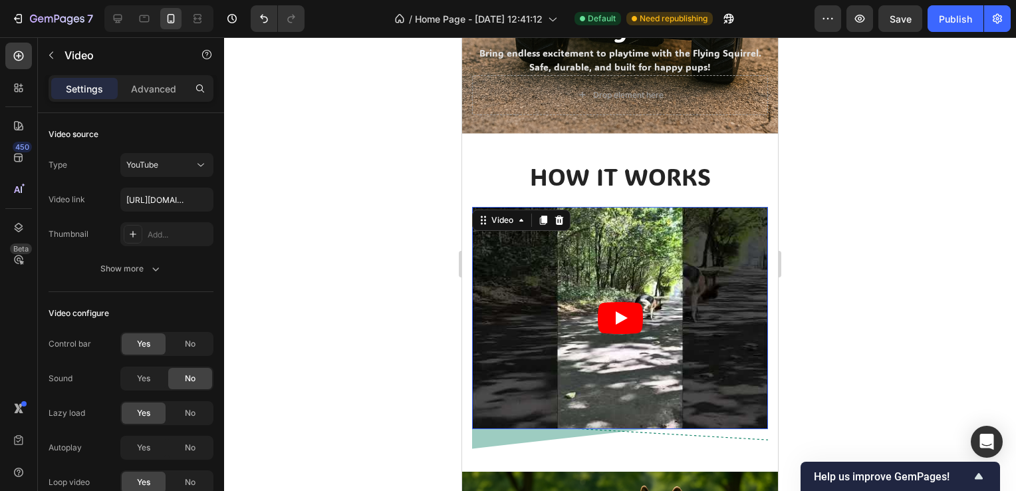
click at [604, 302] on icon "Play" at bounding box center [620, 318] width 45 height 32
